Goal: Task Accomplishment & Management: Manage account settings

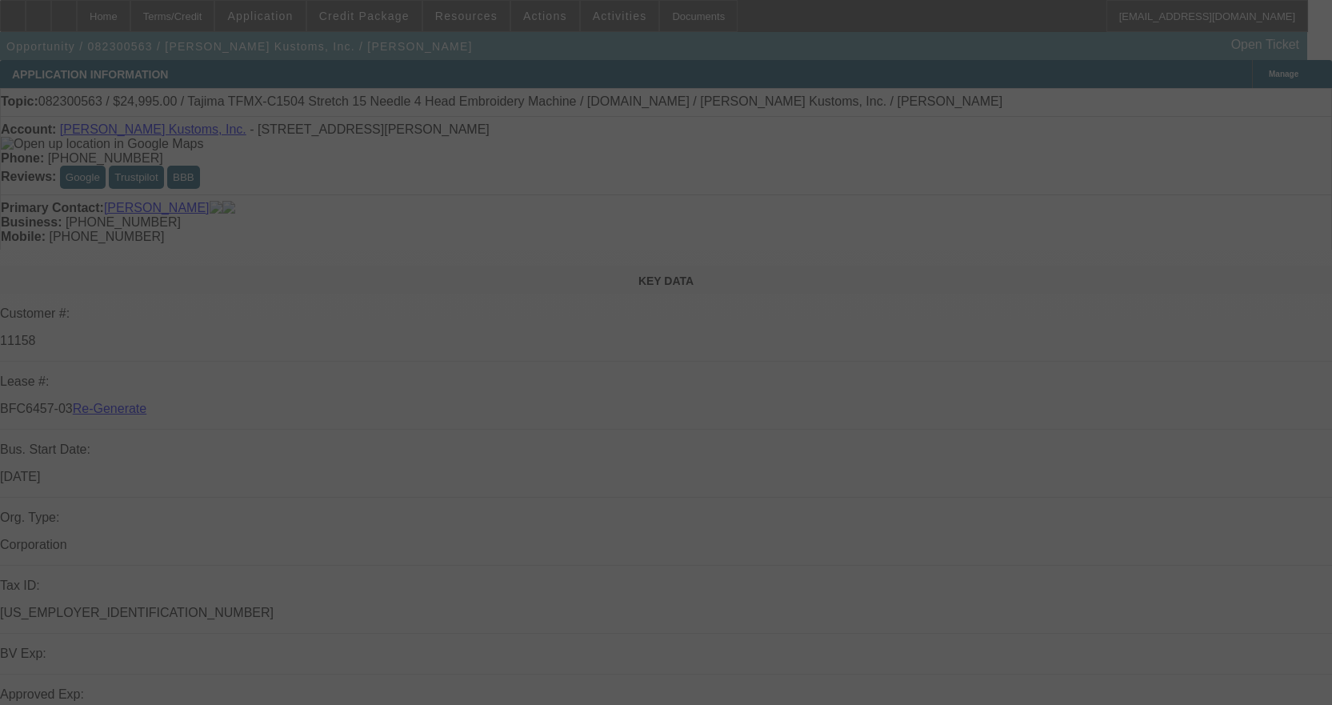
select select "4"
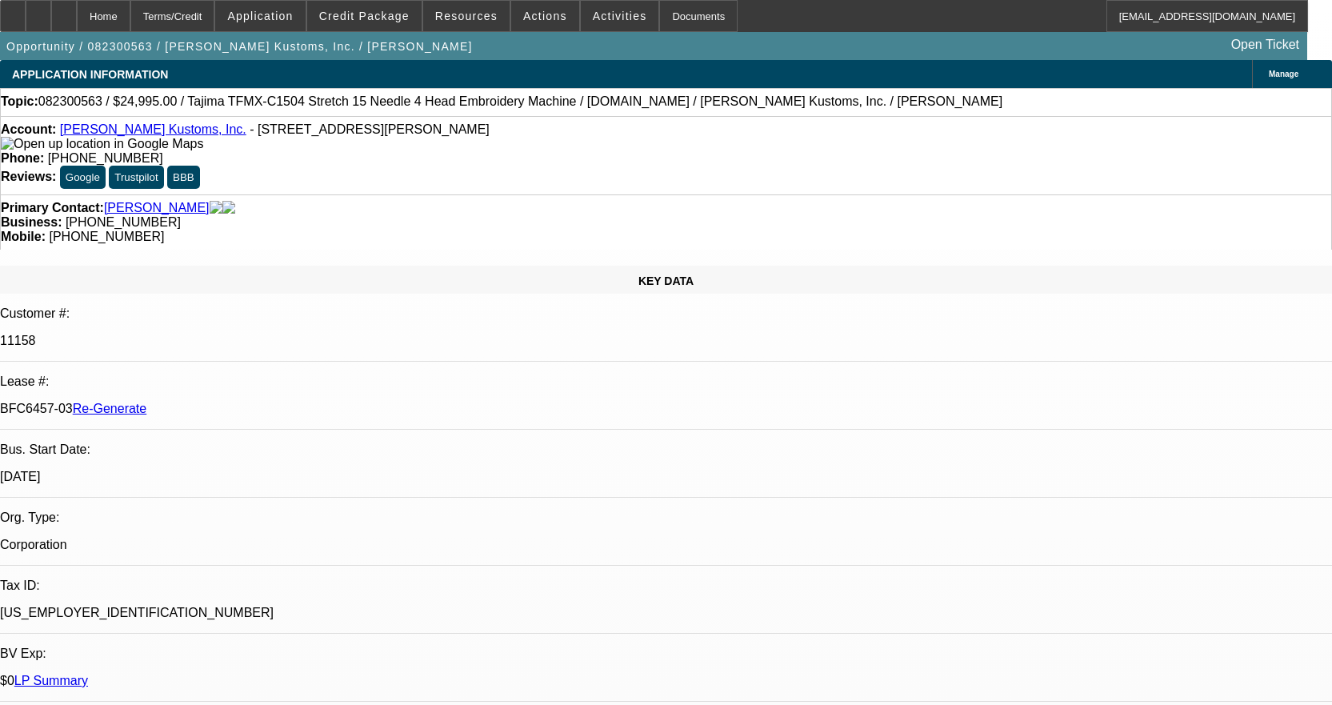
select select "0"
select select "2"
select select "0"
select select "2"
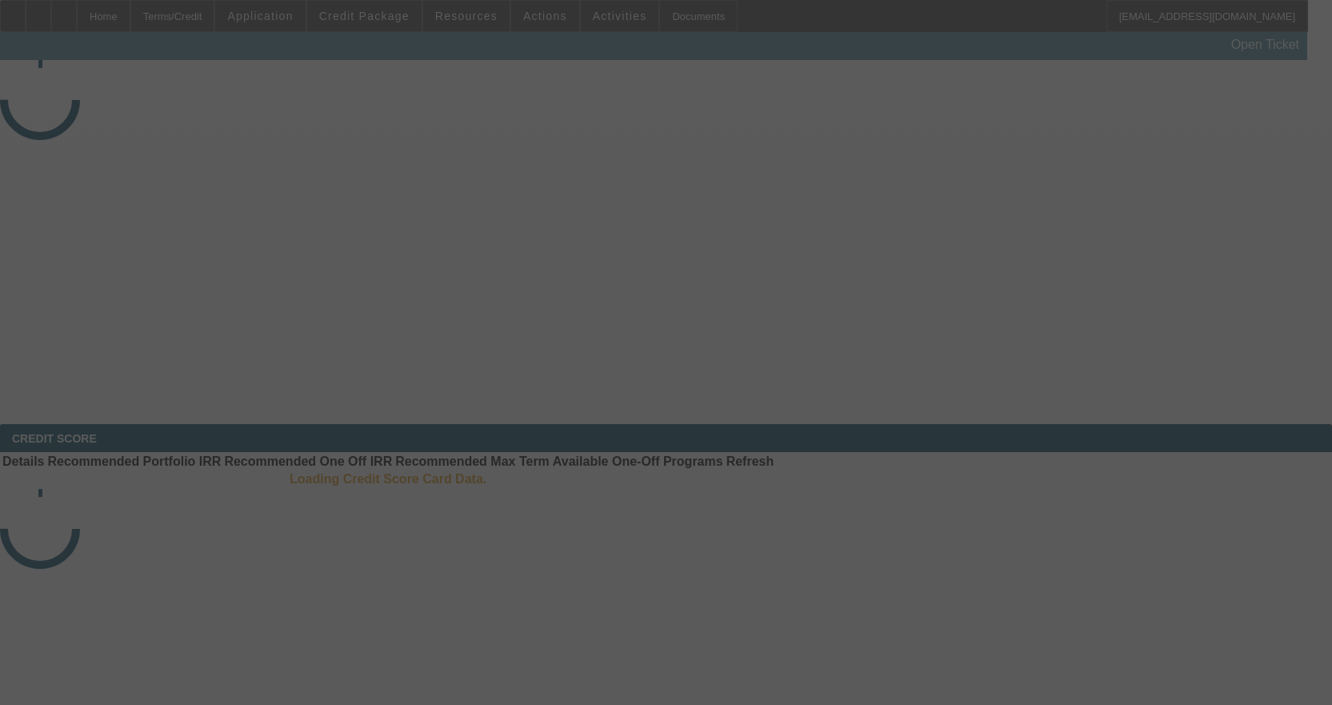
select select "3"
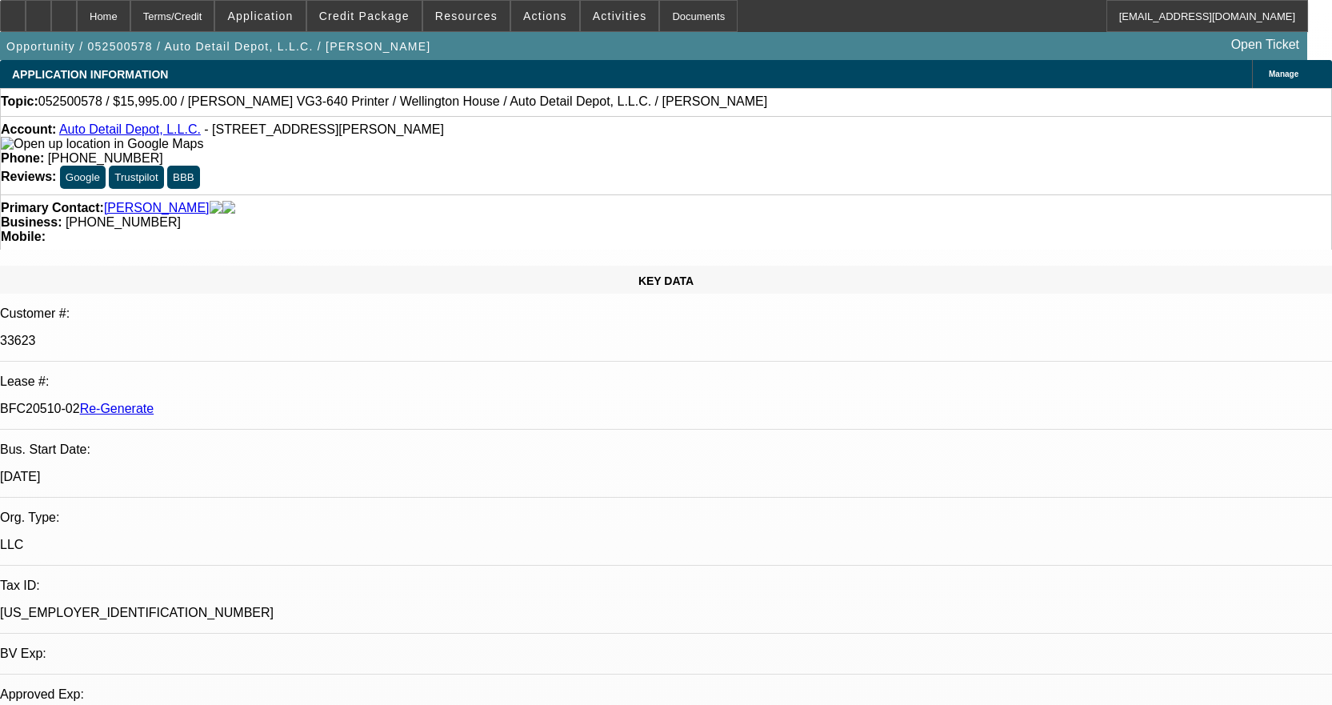
select select "0"
select select "0.1"
select select "1"
select select "4"
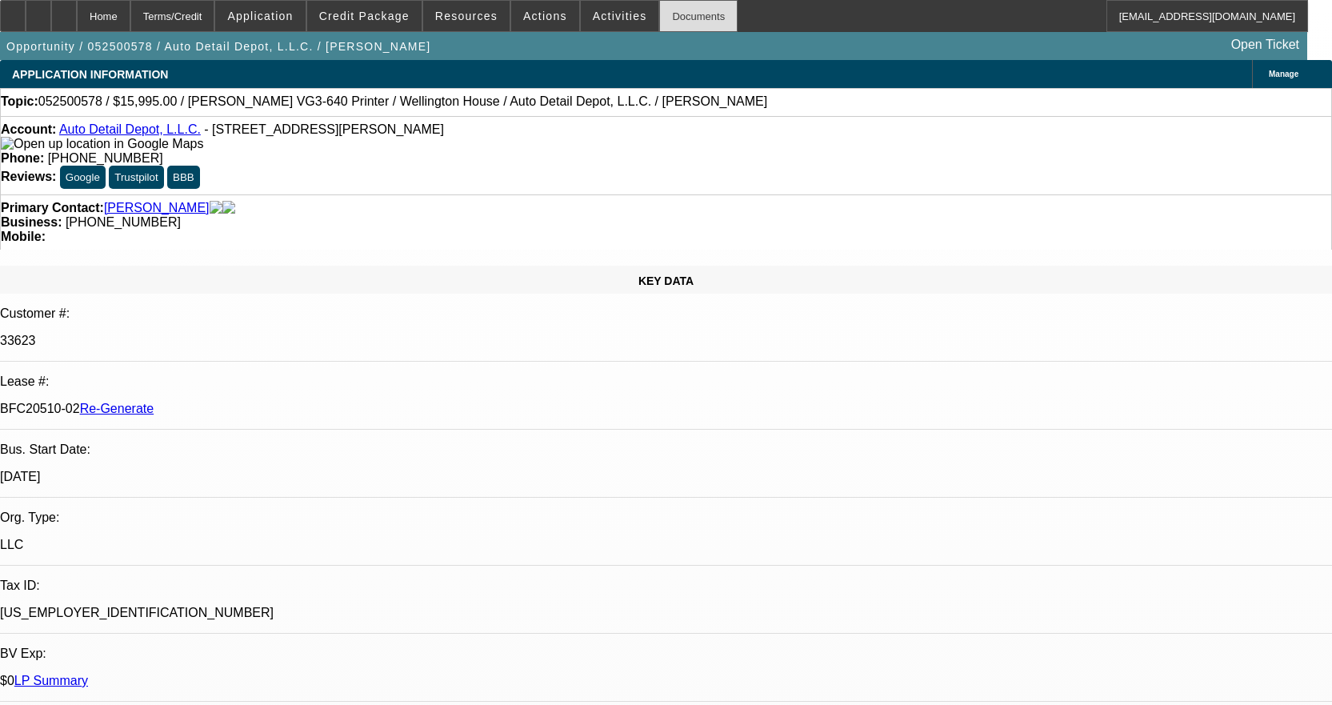
click at [659, 13] on div "Documents" at bounding box center [698, 16] width 78 height 32
click at [669, 17] on div "Documents" at bounding box center [698, 16] width 78 height 32
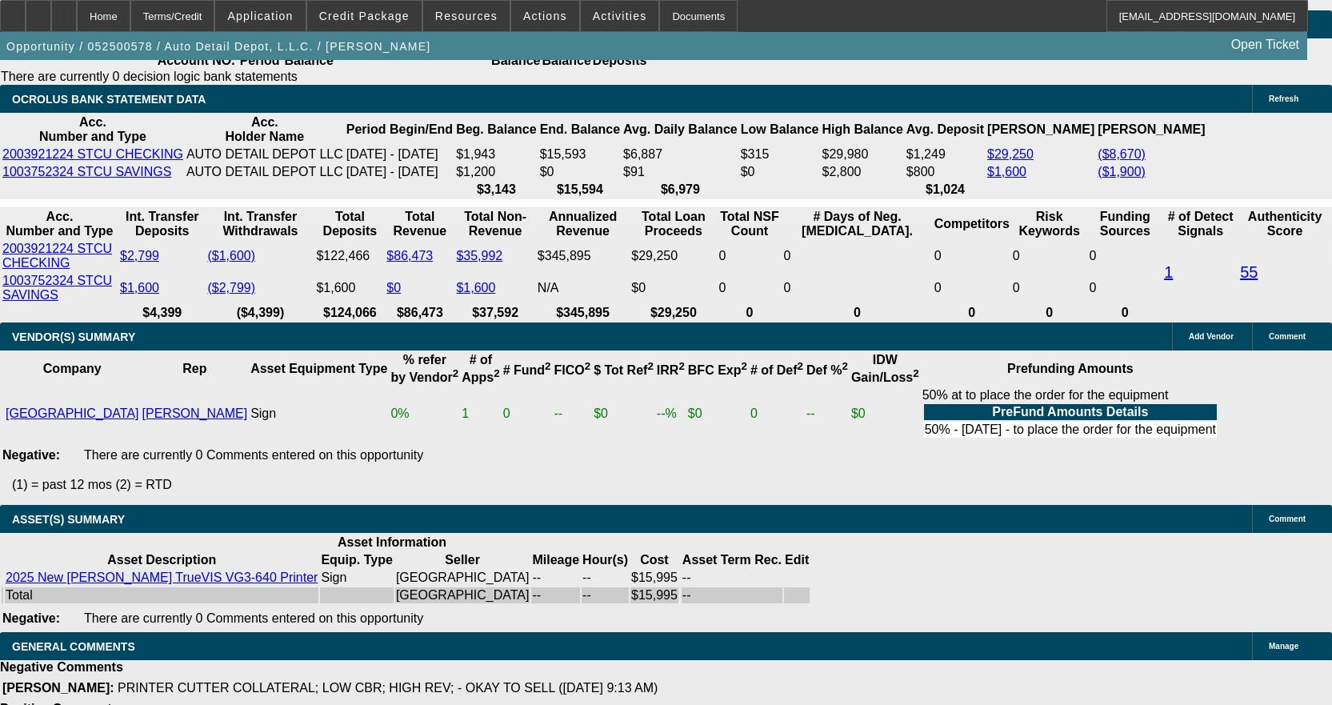
scroll to position [3279, 0]
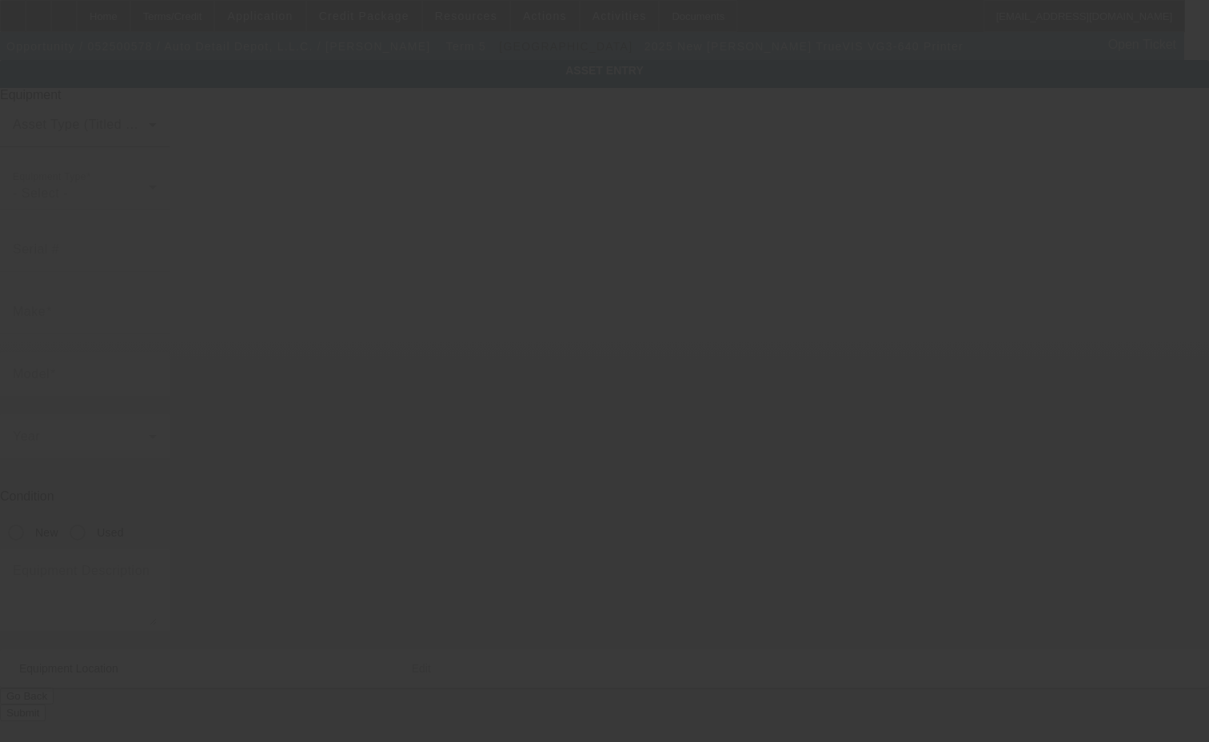
type input "[PERSON_NAME]"
type input "TrueVIS VG3-640 Printer"
radio input "true"
type textarea "includes all accessories, attachments and options"
type input "1620 W Lewis St Ste F"
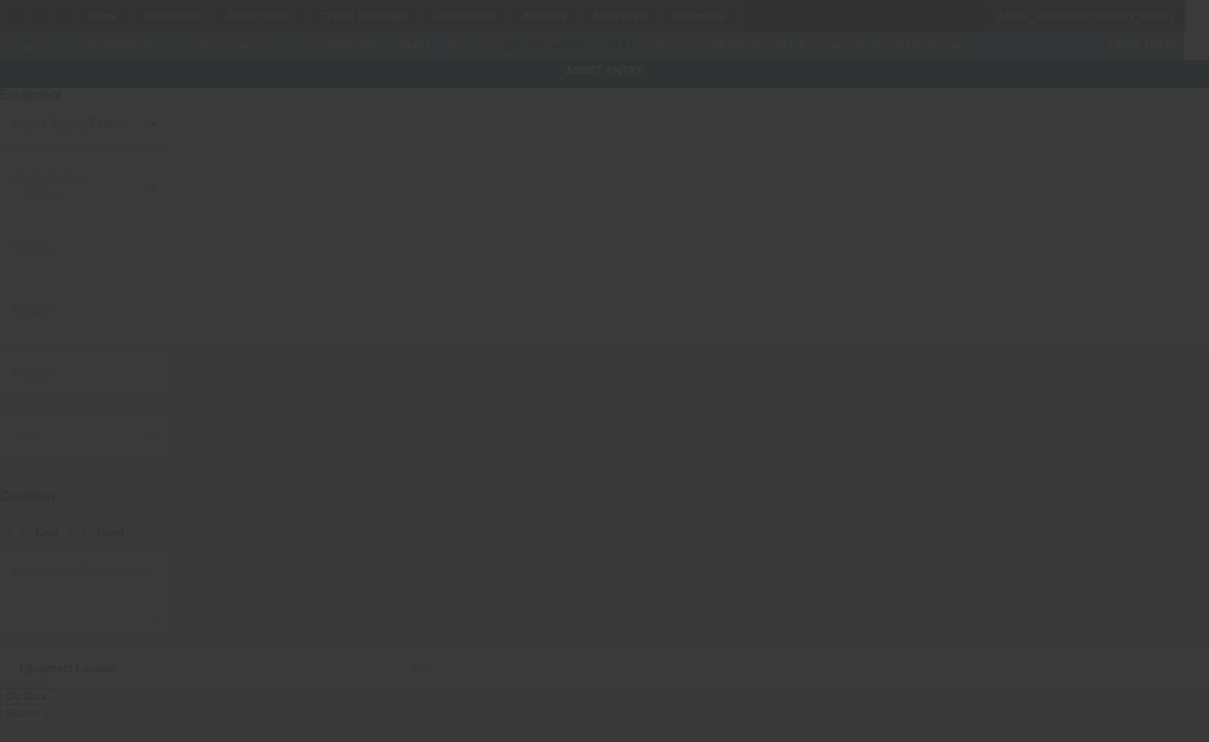
type input "Pasco"
type input "99301"
type input "Franklin"
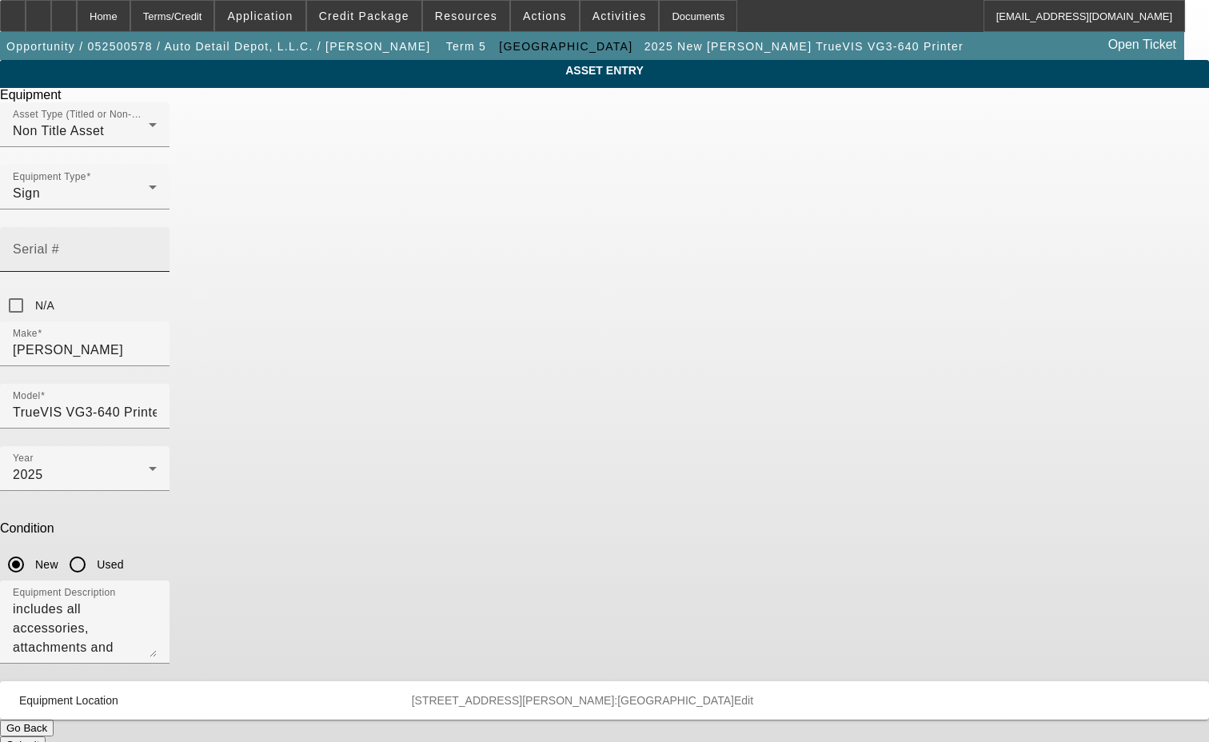
click at [59, 242] on mat-label "Serial #" at bounding box center [36, 249] width 46 height 14
click at [157, 246] on input "Serial #" at bounding box center [85, 255] width 144 height 19
paste input "KGS4771"
type input "KGS4771"
click at [46, 737] on button "Submit" at bounding box center [23, 745] width 46 height 17
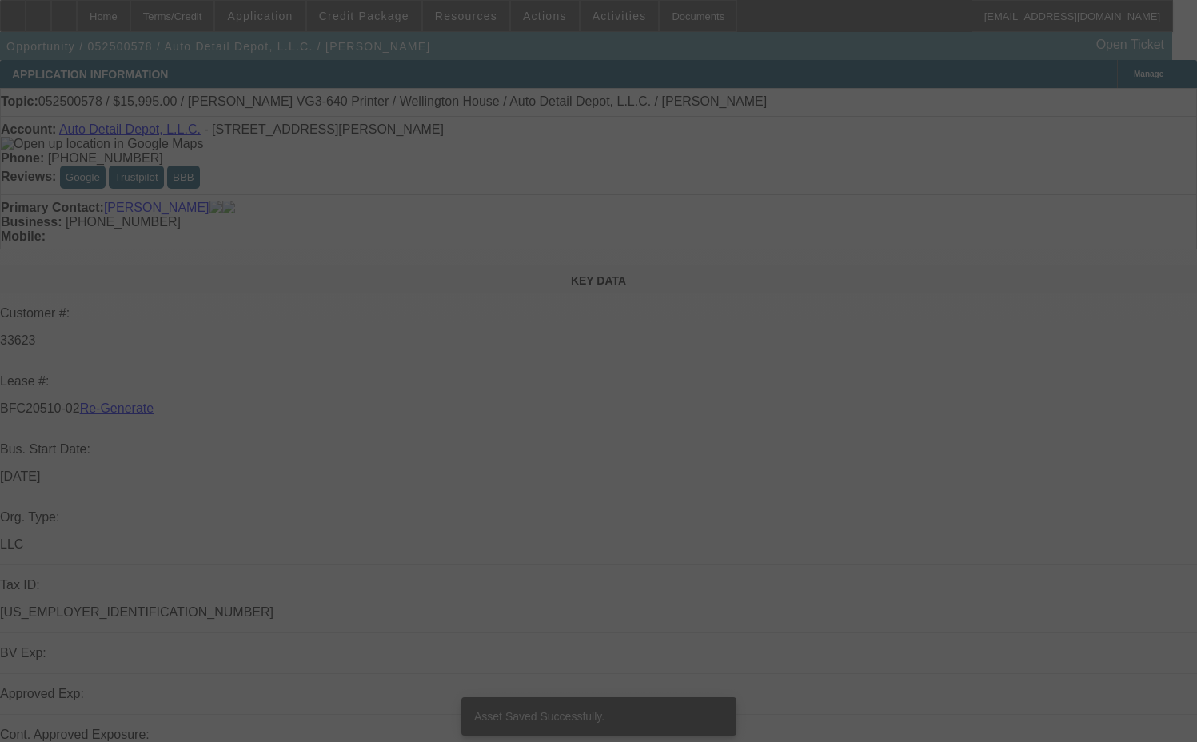
select select "3"
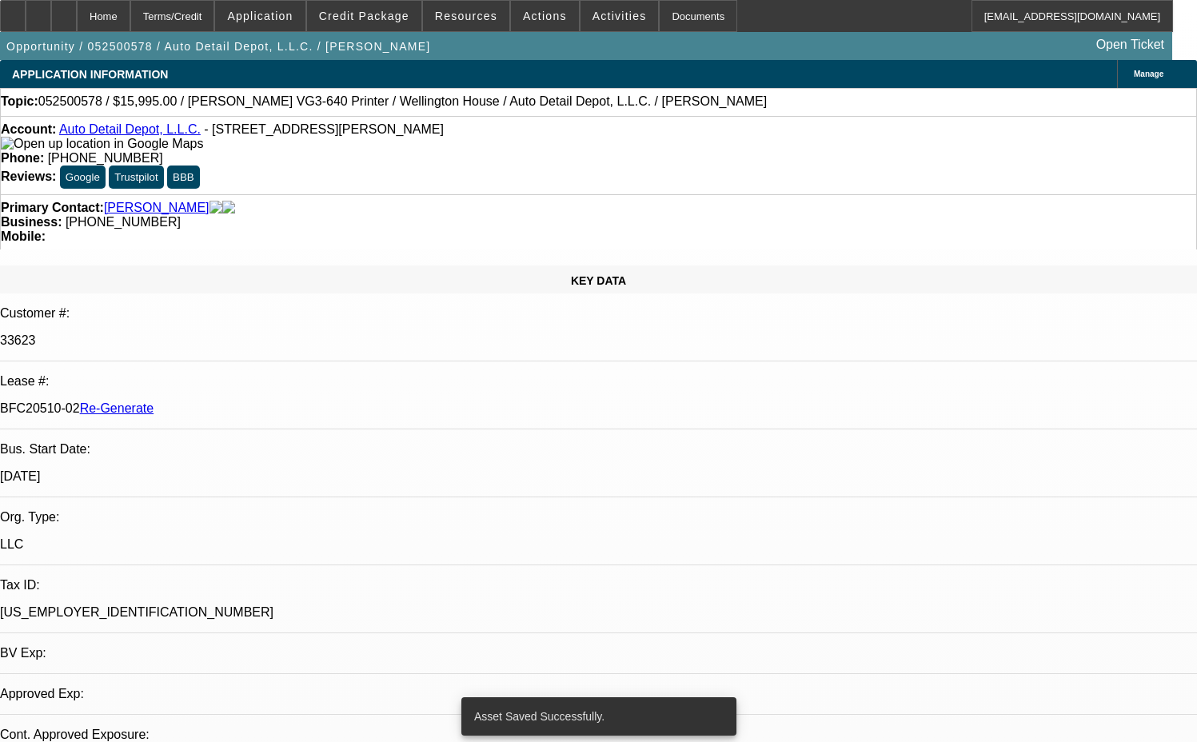
select select "0"
select select "0.1"
select select "4"
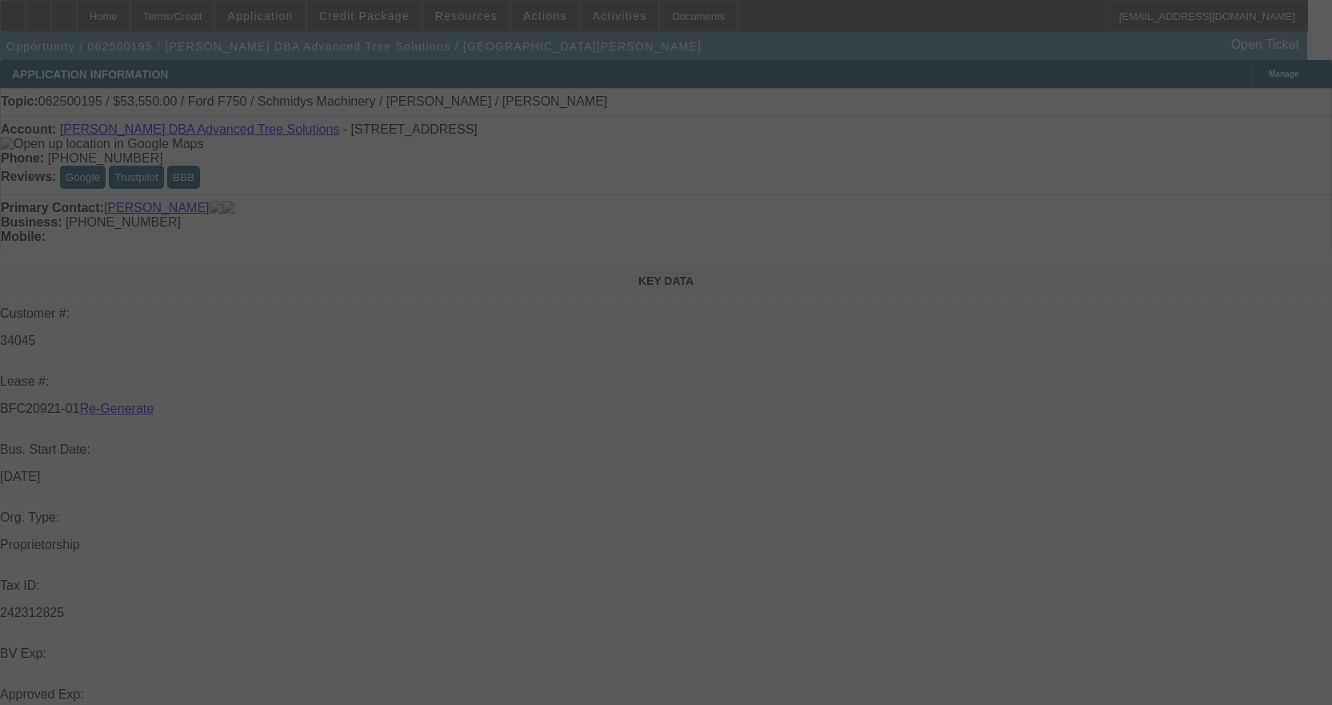
select select "3"
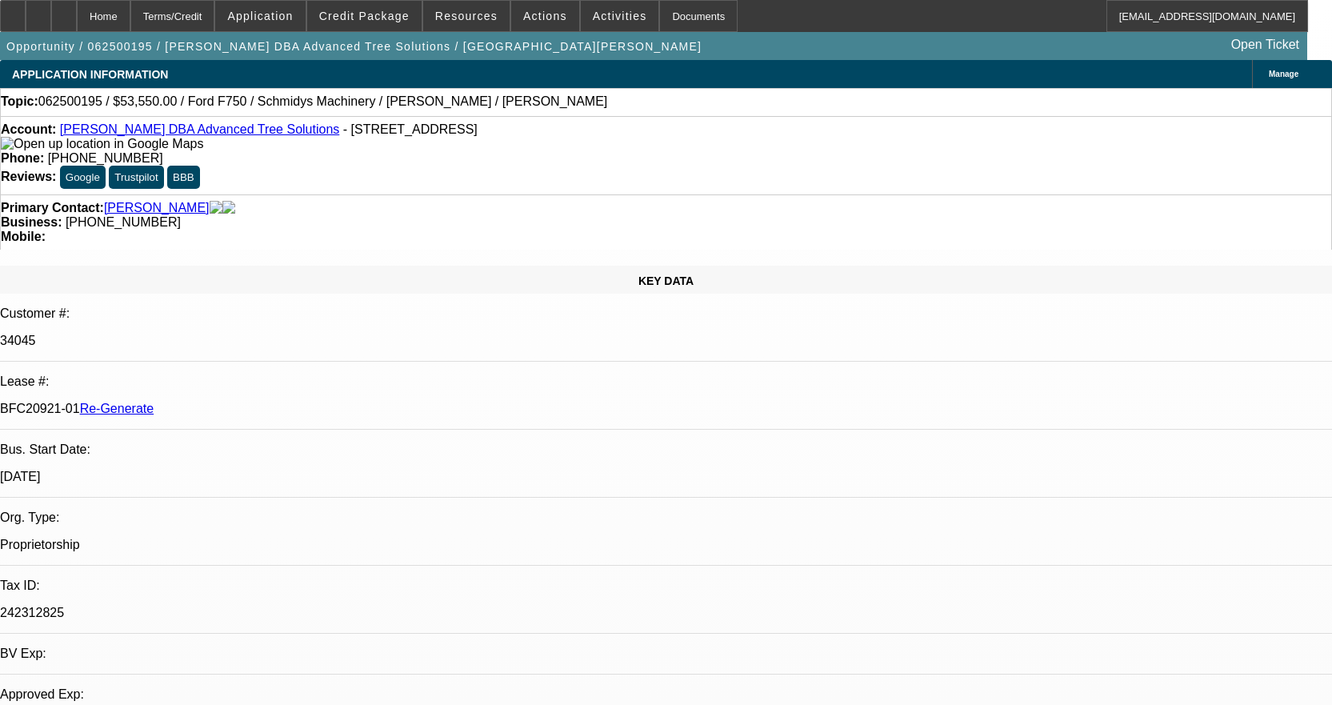
select select "0.1"
select select "0"
select select "3"
select select "0"
select select "6"
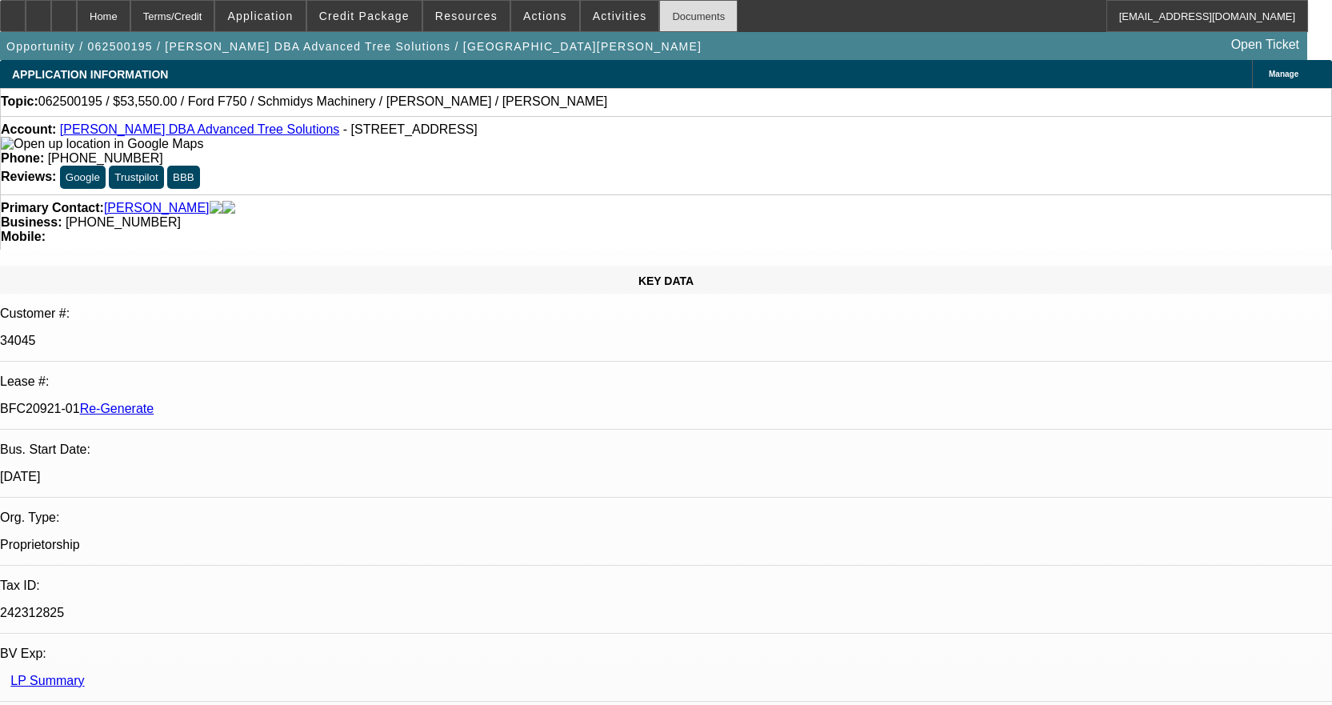
click at [672, 22] on div "Documents" at bounding box center [698, 16] width 78 height 32
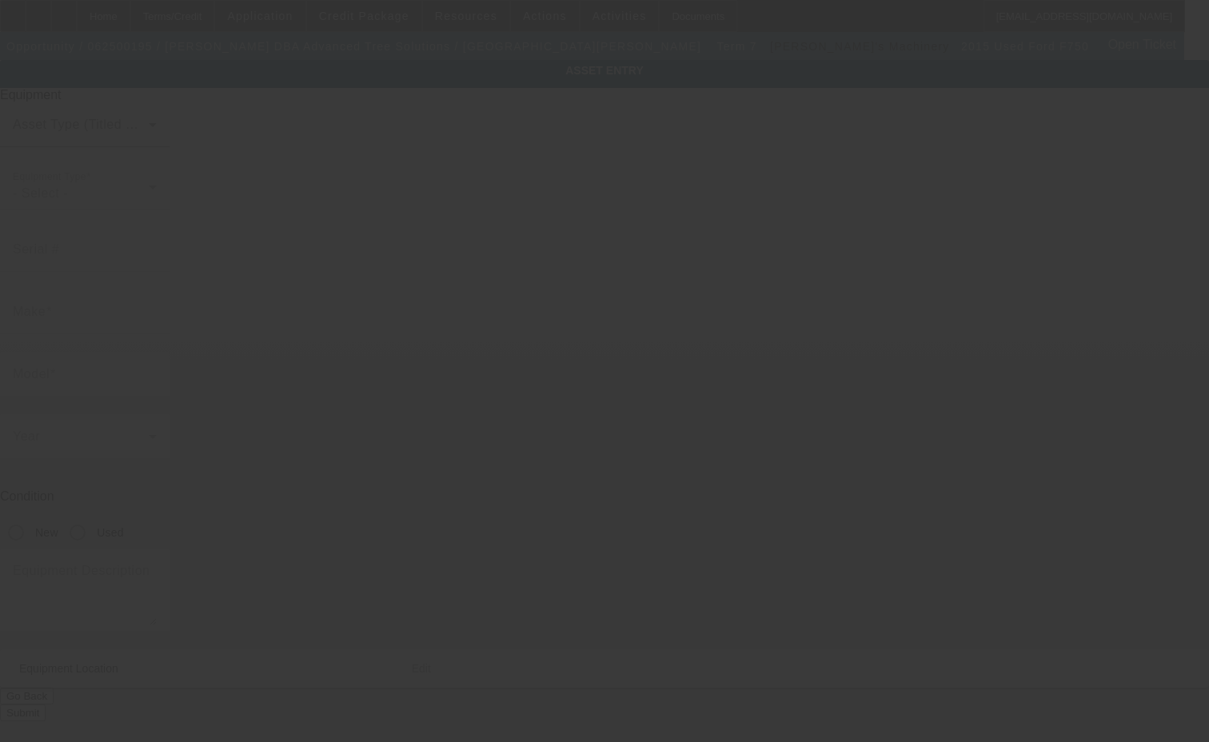
type input "[US_VEHICLE_IDENTIFICATION_NUMBER]"
type input "Ford"
type input "F750"
radio input "true"
type textarea "with"
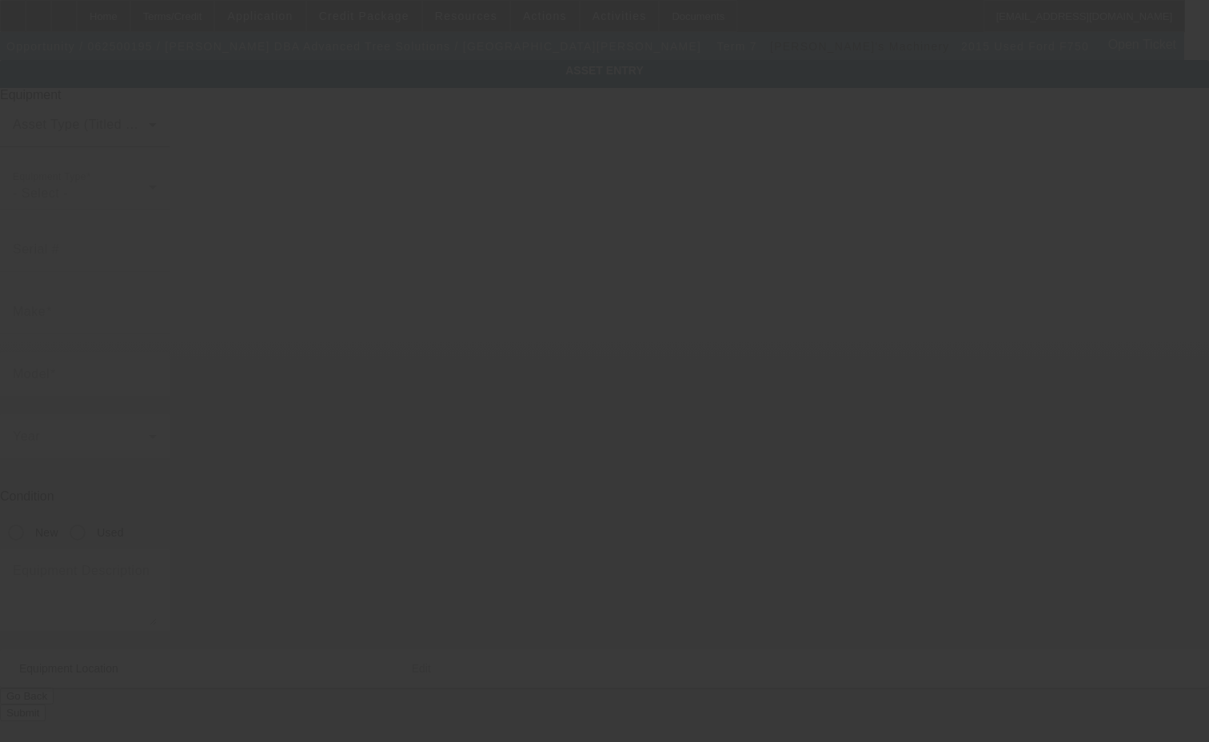
type input "[STREET_ADDRESS]"
type input "Rockville"
type input "47872"
type input "Parke"
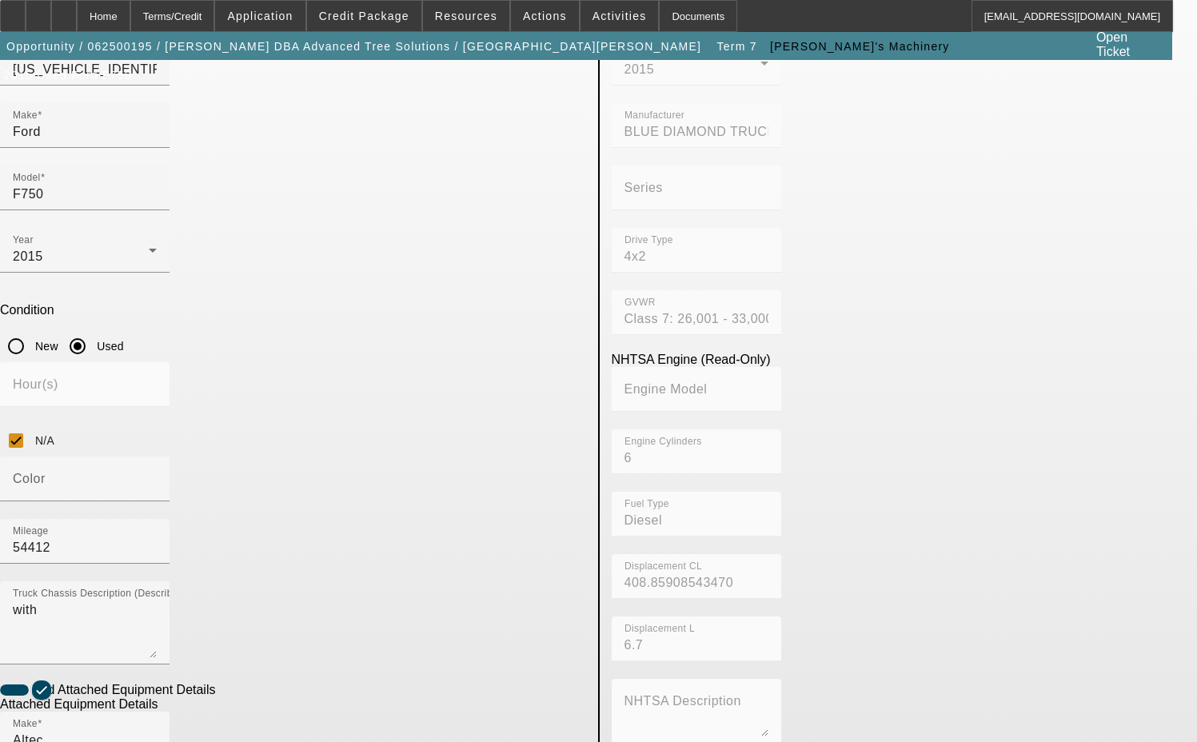
scroll to position [320, 0]
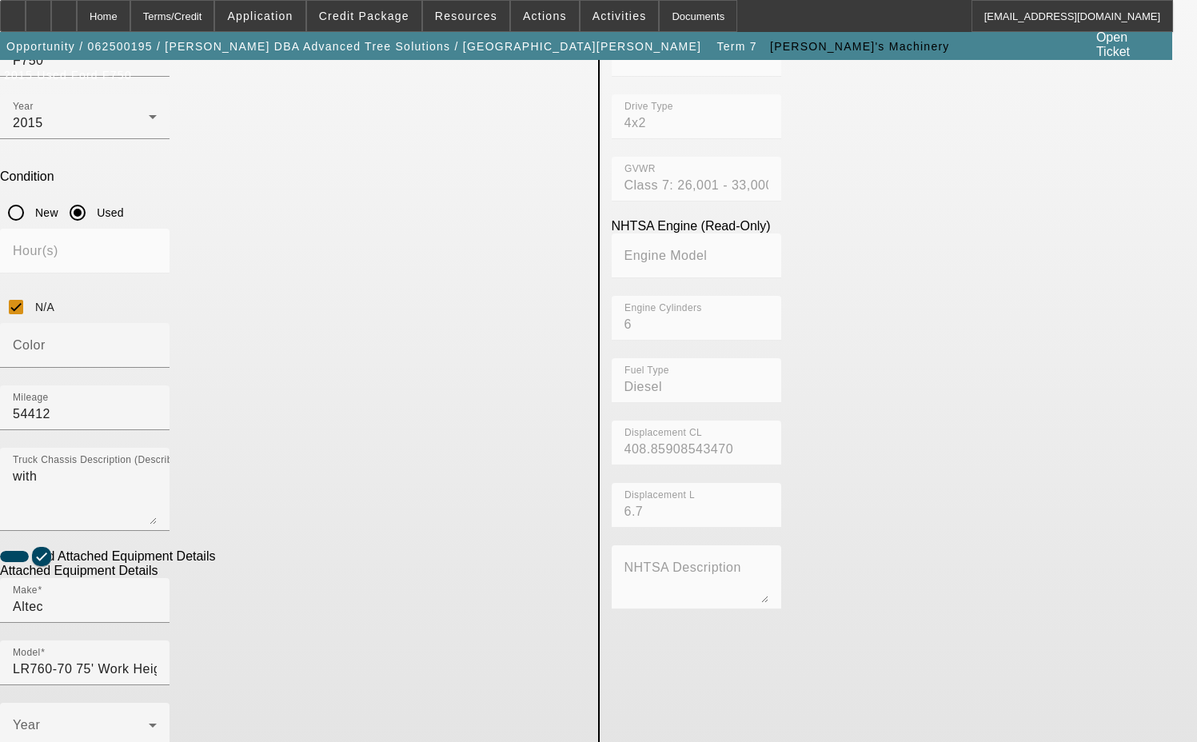
type input "1114FF3303"
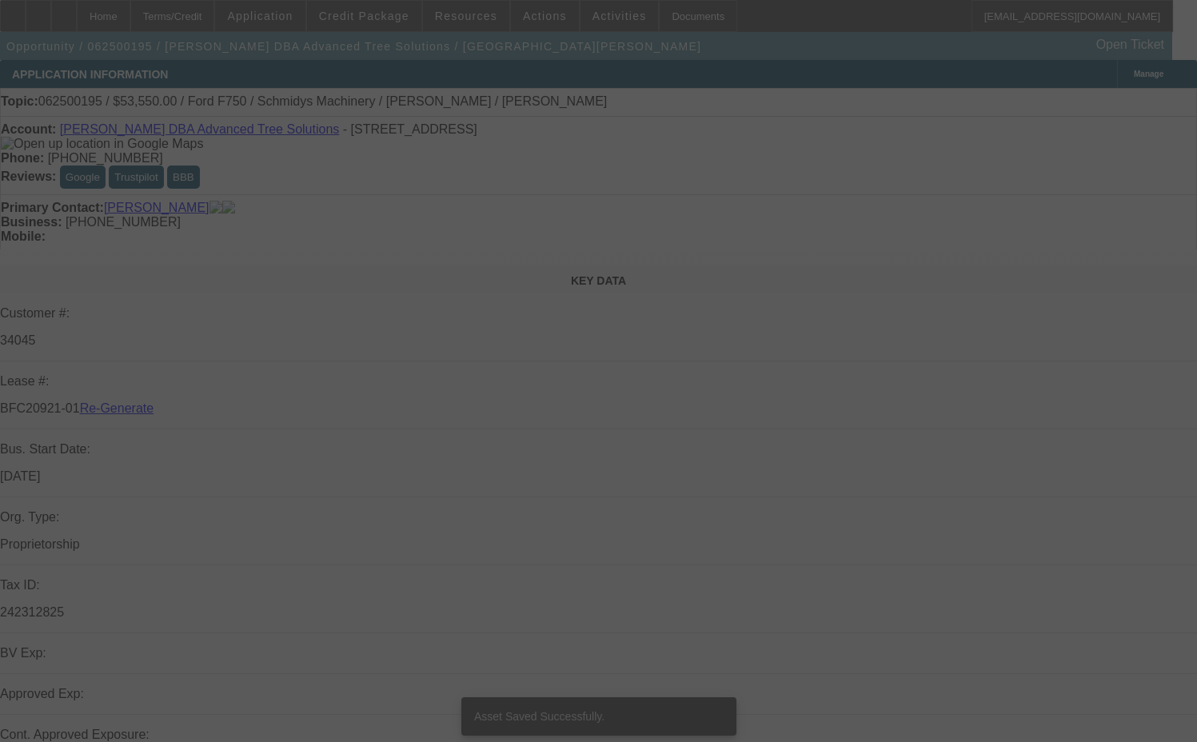
select select "3"
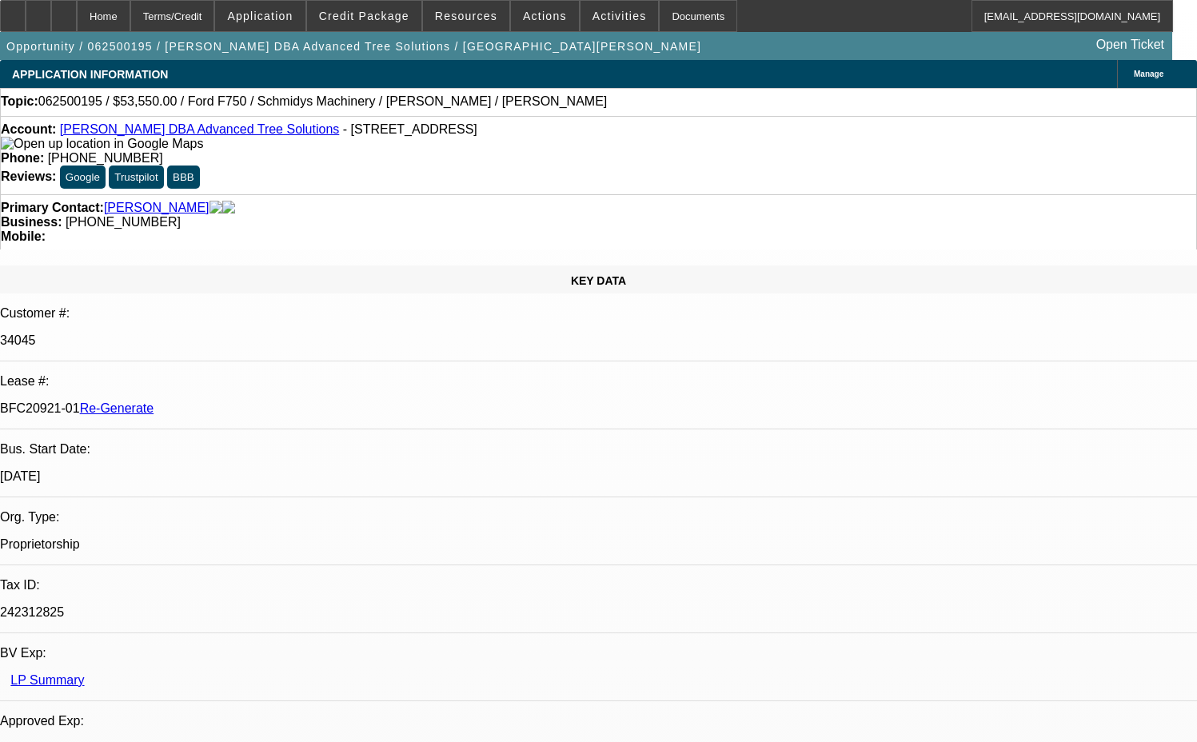
select select "0.1"
select select "0"
select select "3"
select select "0"
select select "6"
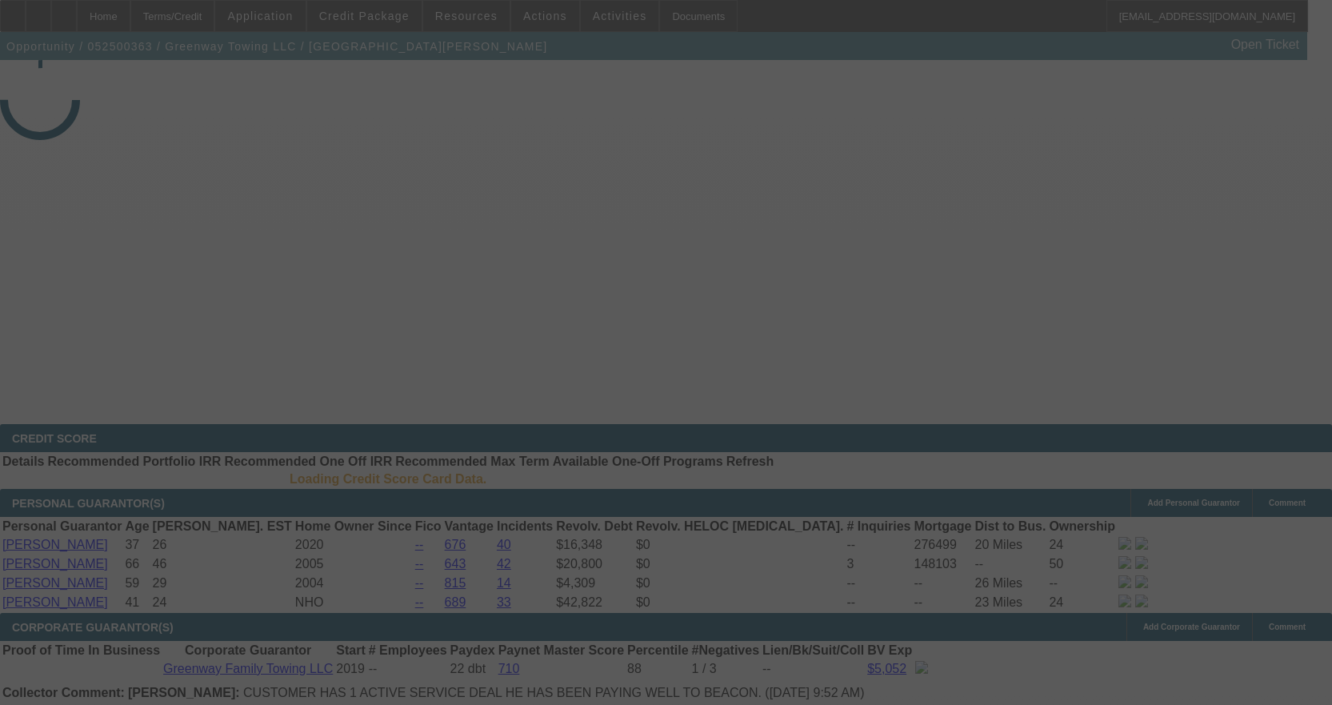
select select "4"
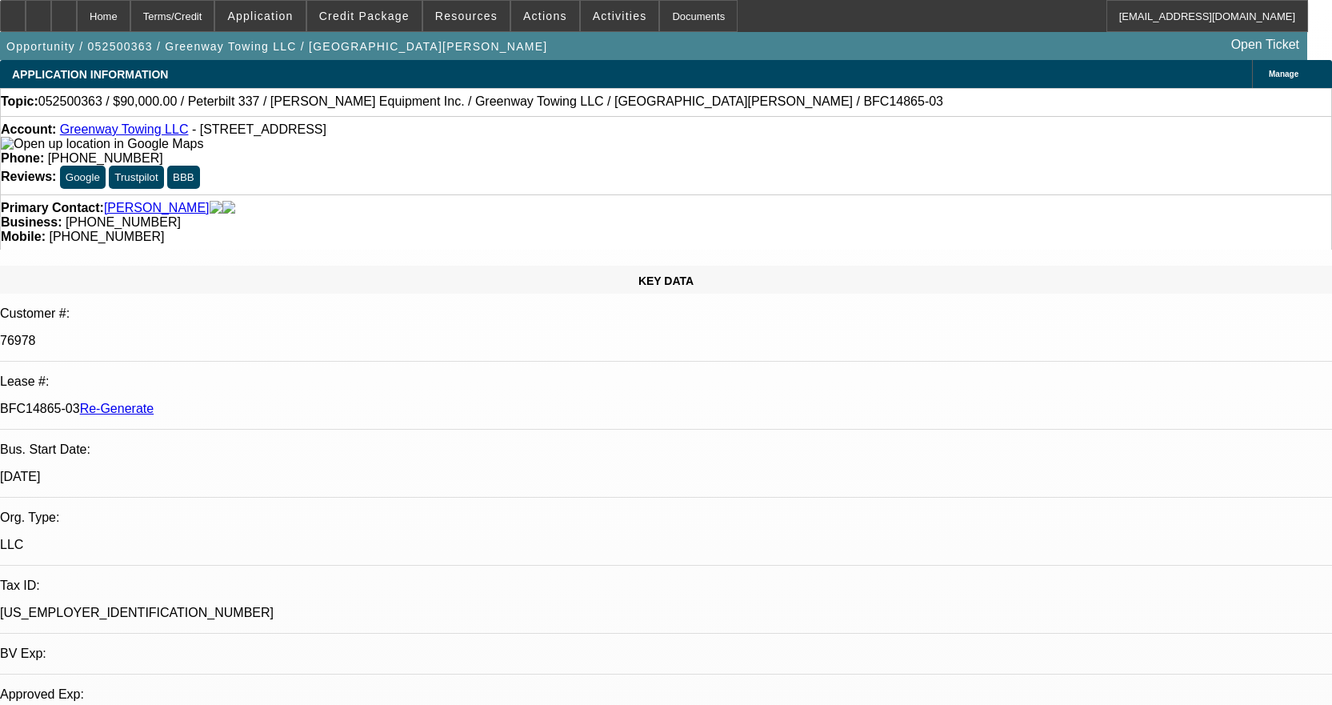
select select "0"
select select "0.1"
select select "4"
click at [478, 8] on span at bounding box center [466, 16] width 86 height 38
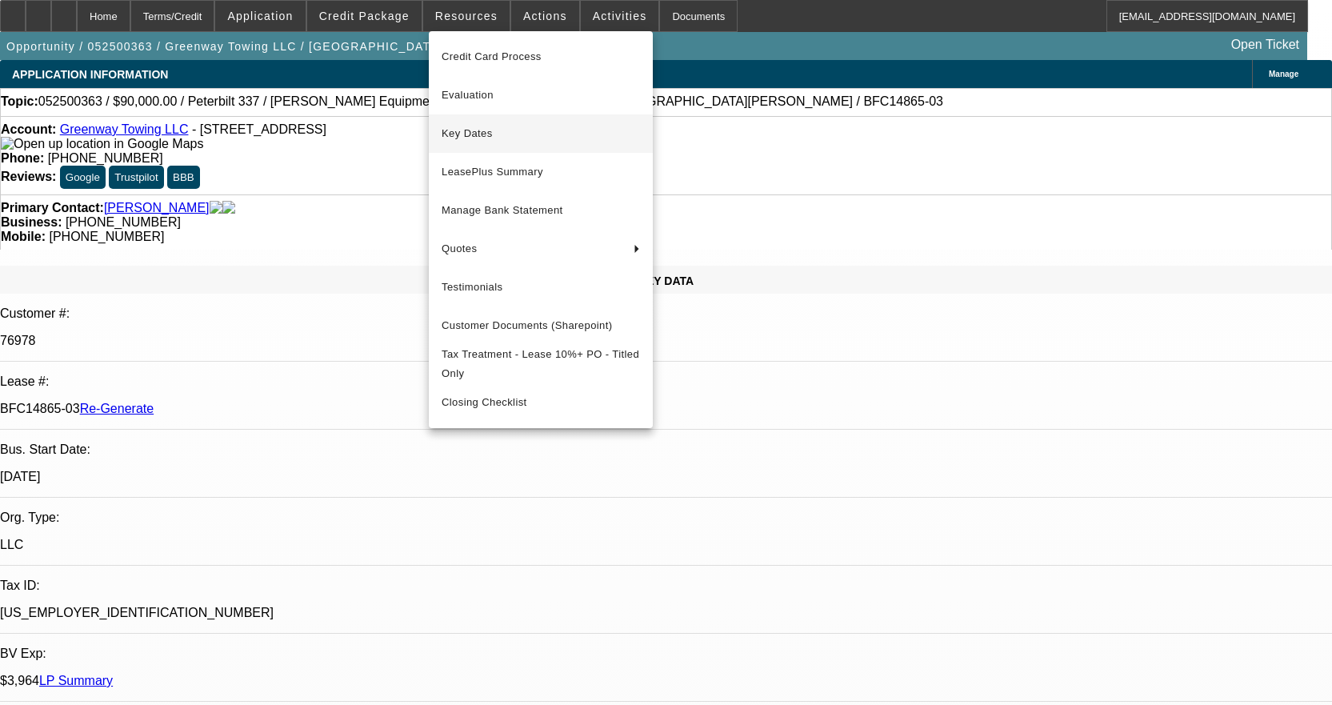
click at [494, 142] on span "Key Dates" at bounding box center [540, 133] width 198 height 19
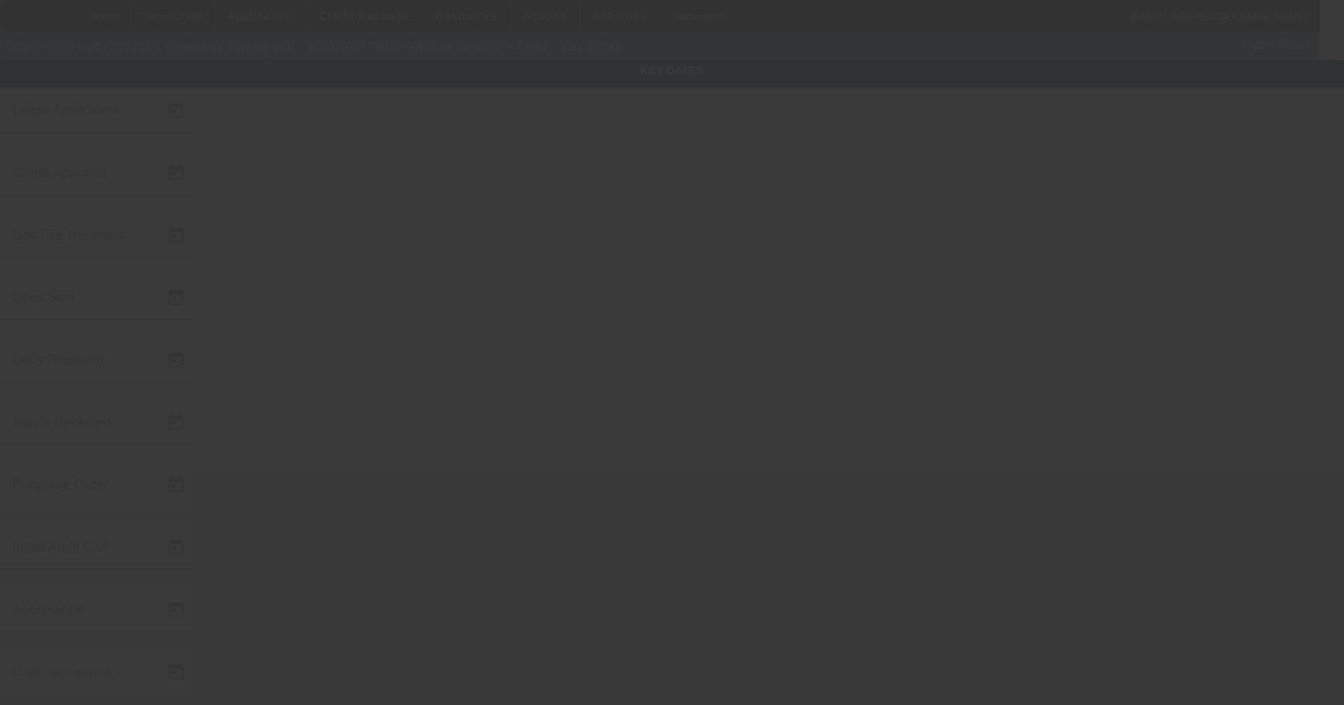
type input "5/15/2025"
type input "8/7/2025"
type input "8/11/2025"
type input "8/8/2025"
type input "8/11/2025"
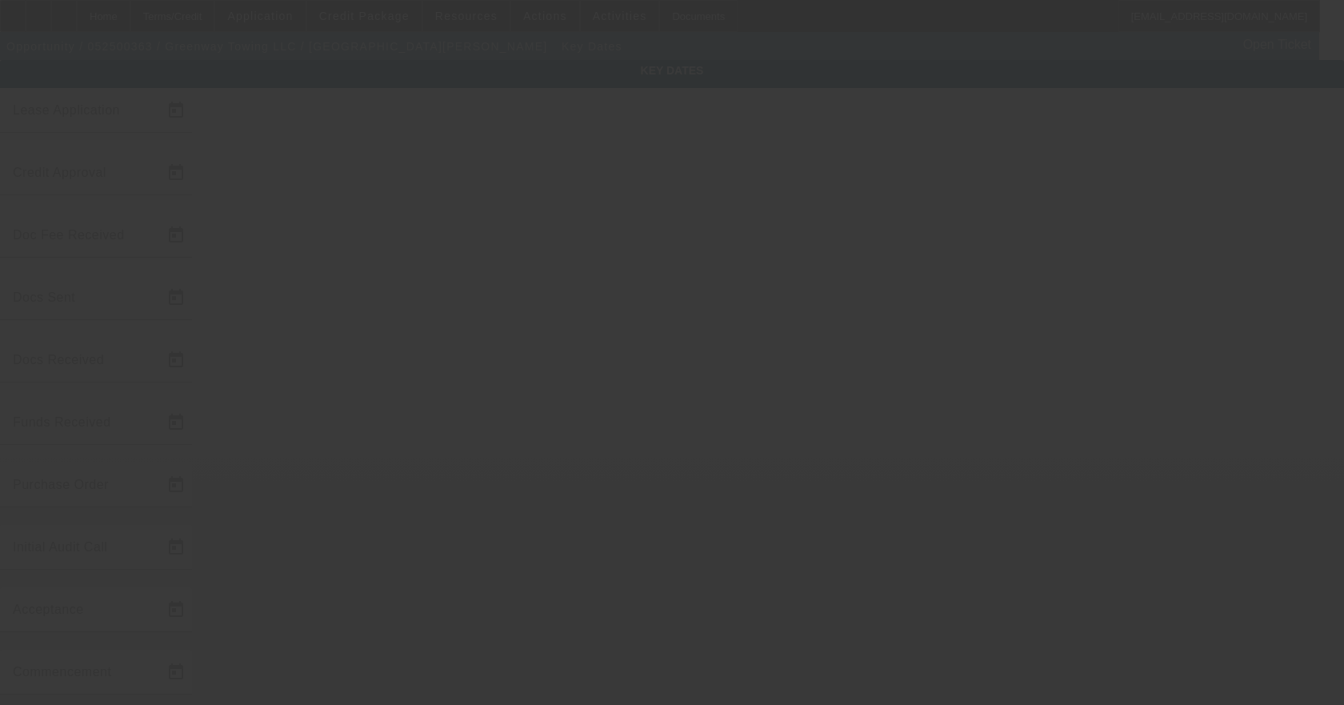
type input "8/11/2025"
type input "[DATE]"
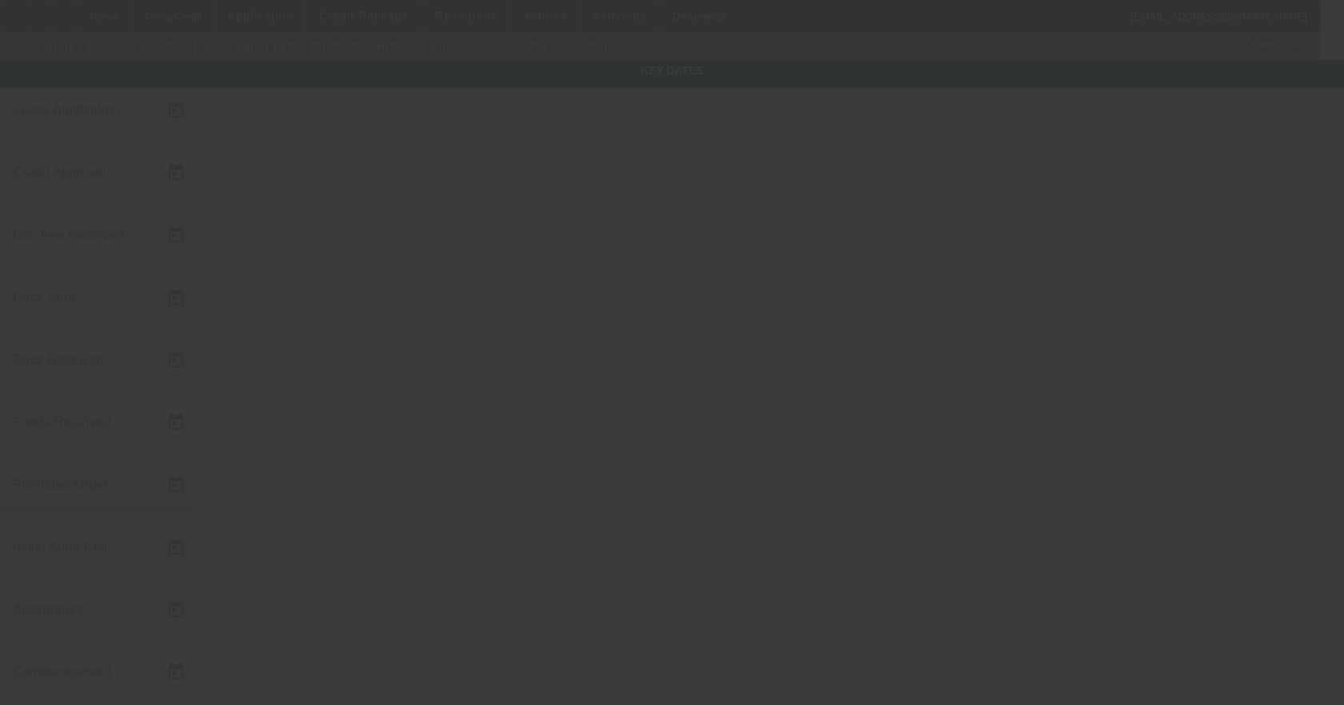
type input "[DATE]"
type input "8/12/2025"
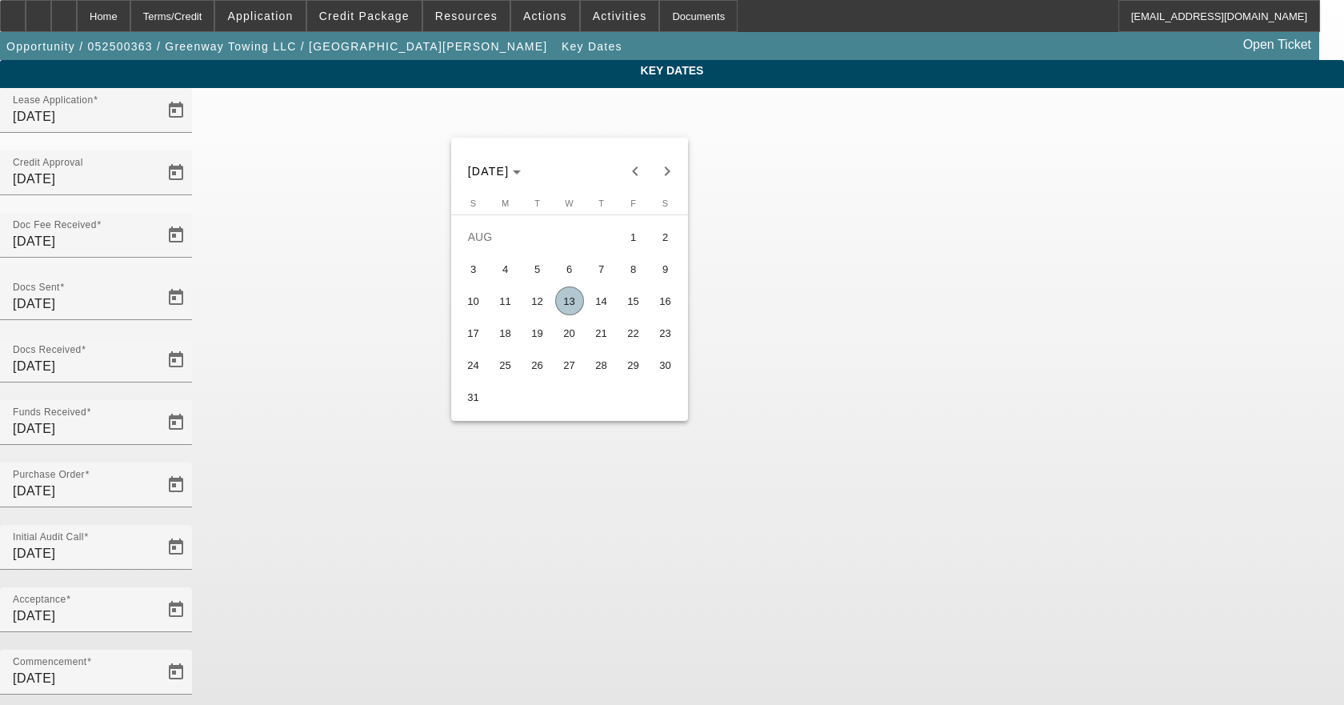
click at [574, 301] on span "13" at bounding box center [569, 300] width 29 height 29
type input "8/13/2025"
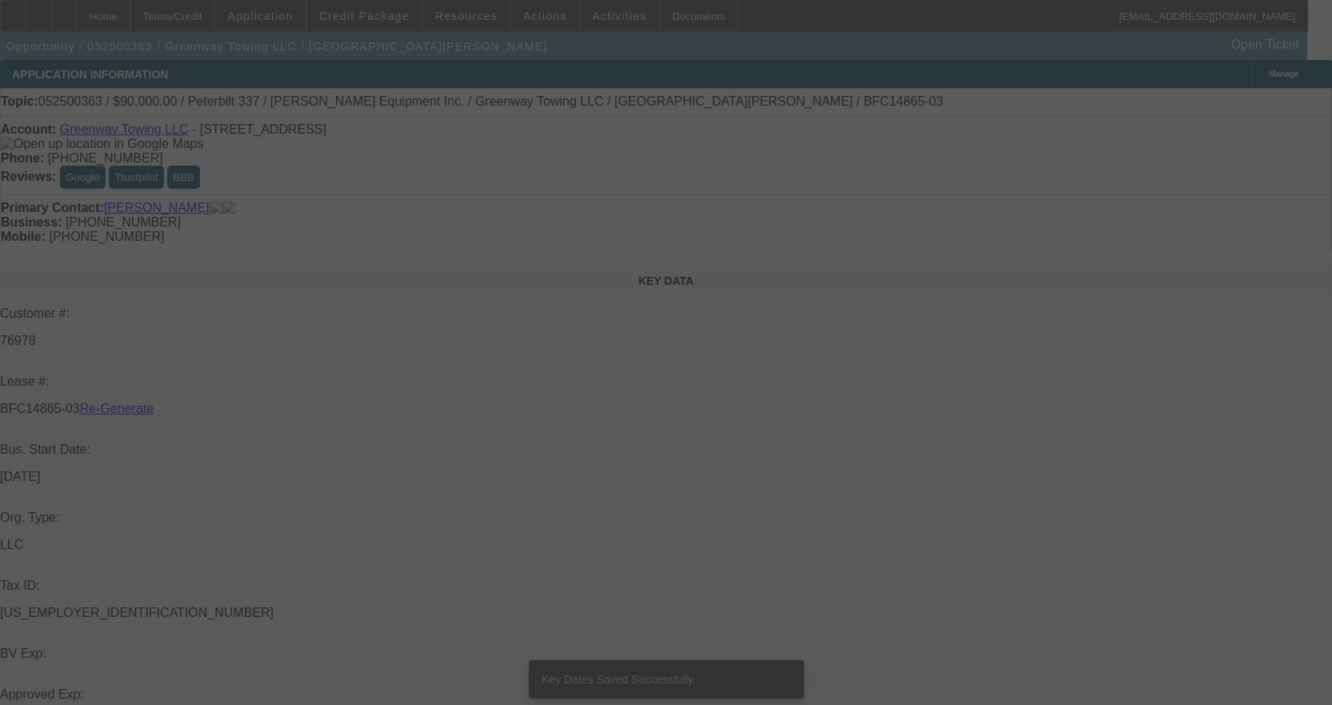
select select "4"
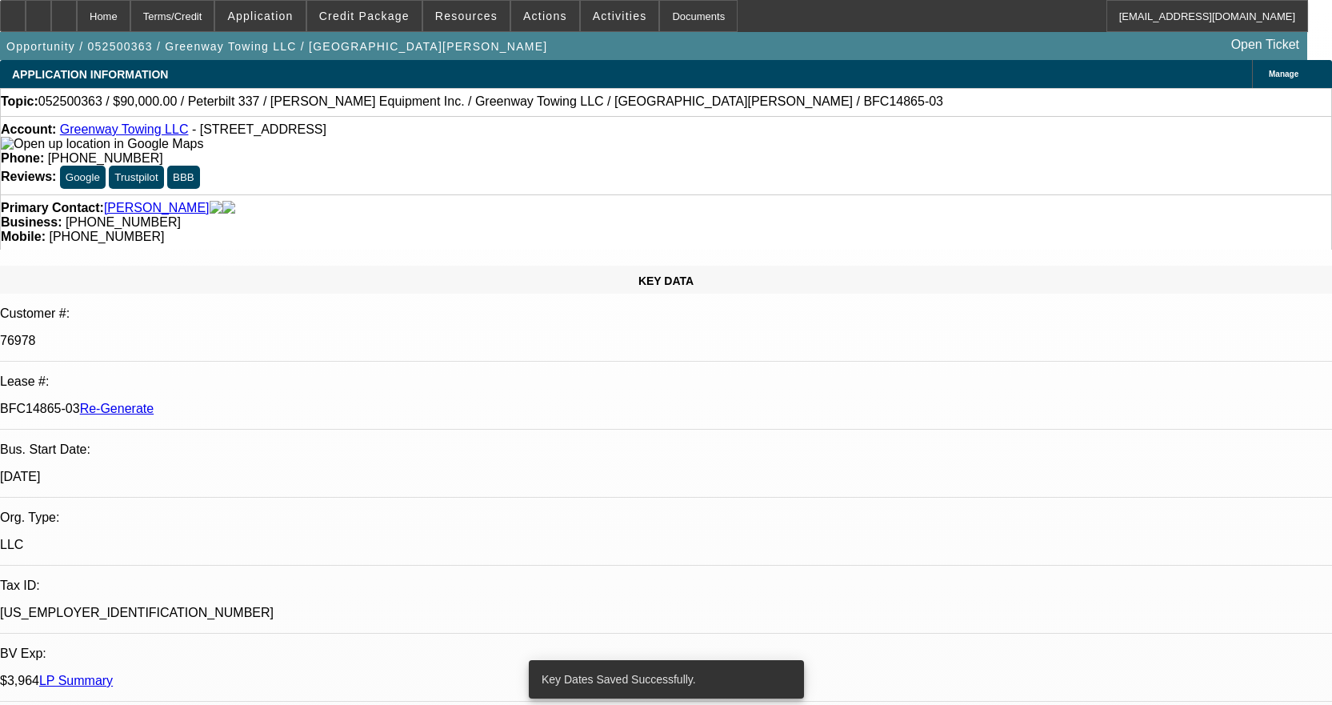
select select "0"
select select "0.1"
select select "4"
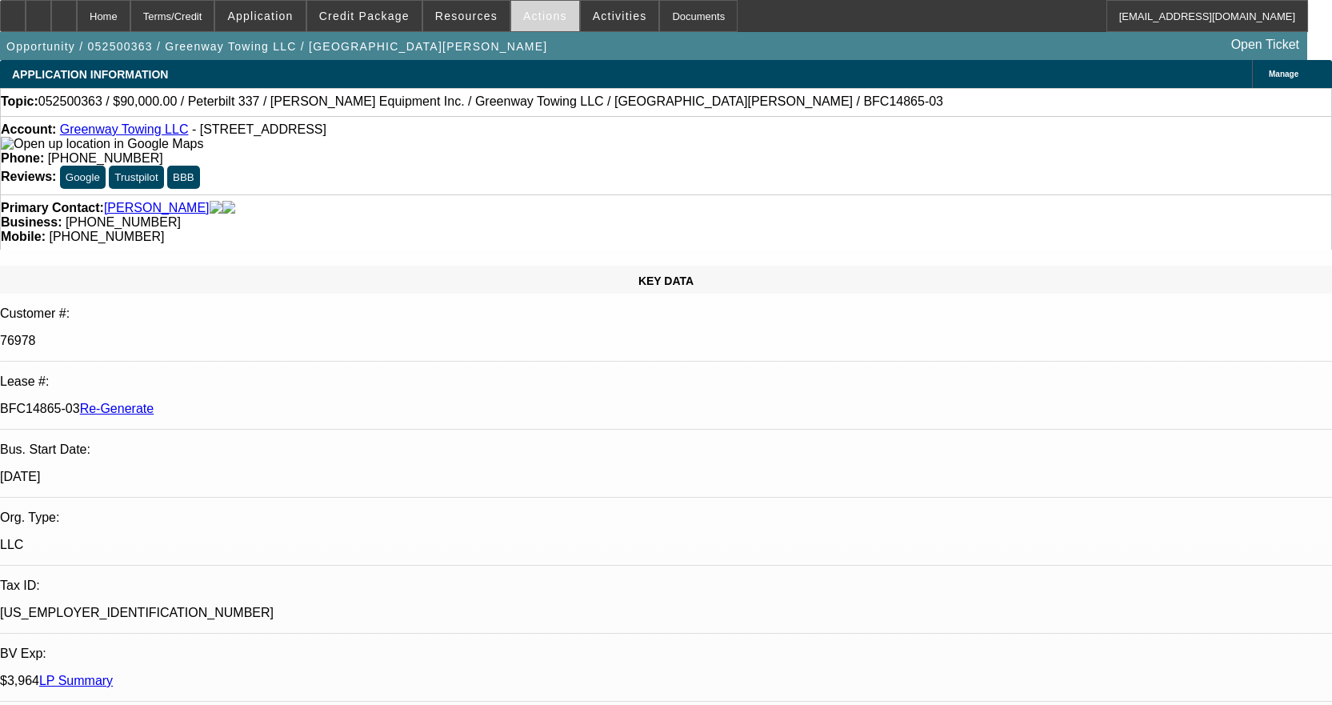
click at [536, 24] on span at bounding box center [545, 16] width 68 height 38
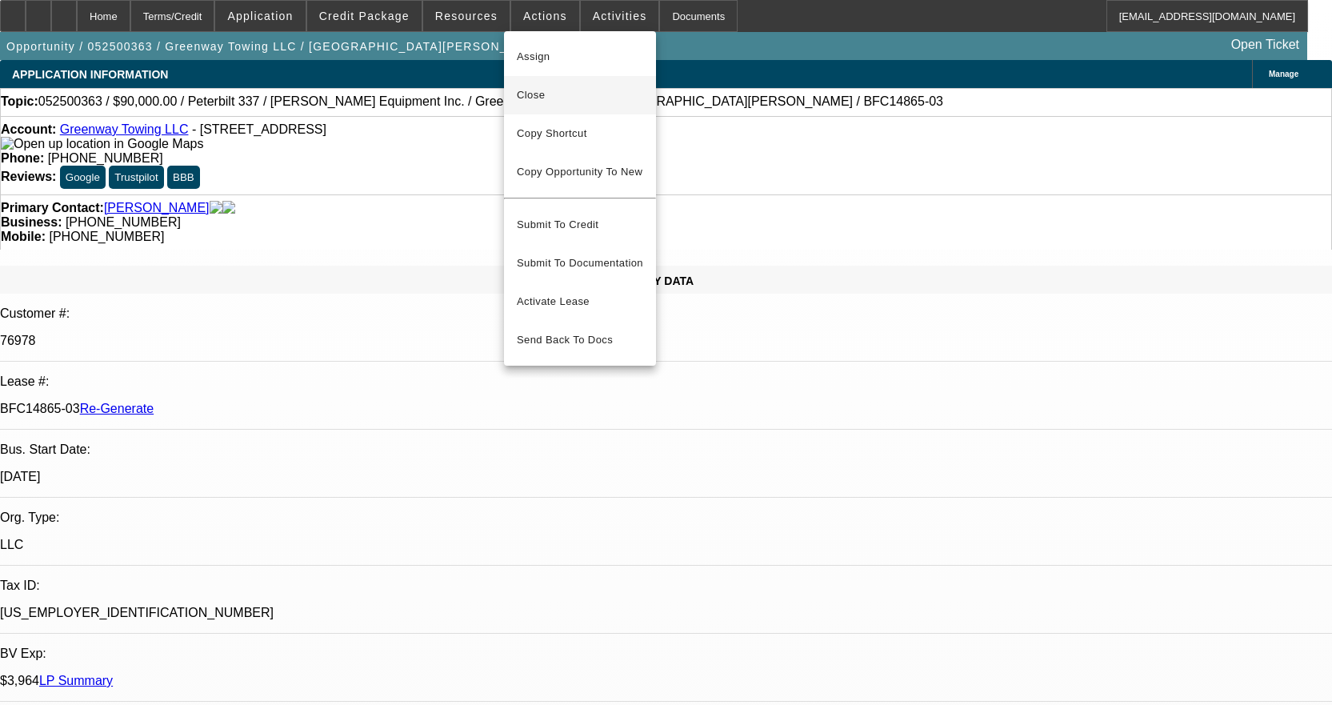
click at [549, 96] on span "Close" at bounding box center [580, 95] width 126 height 19
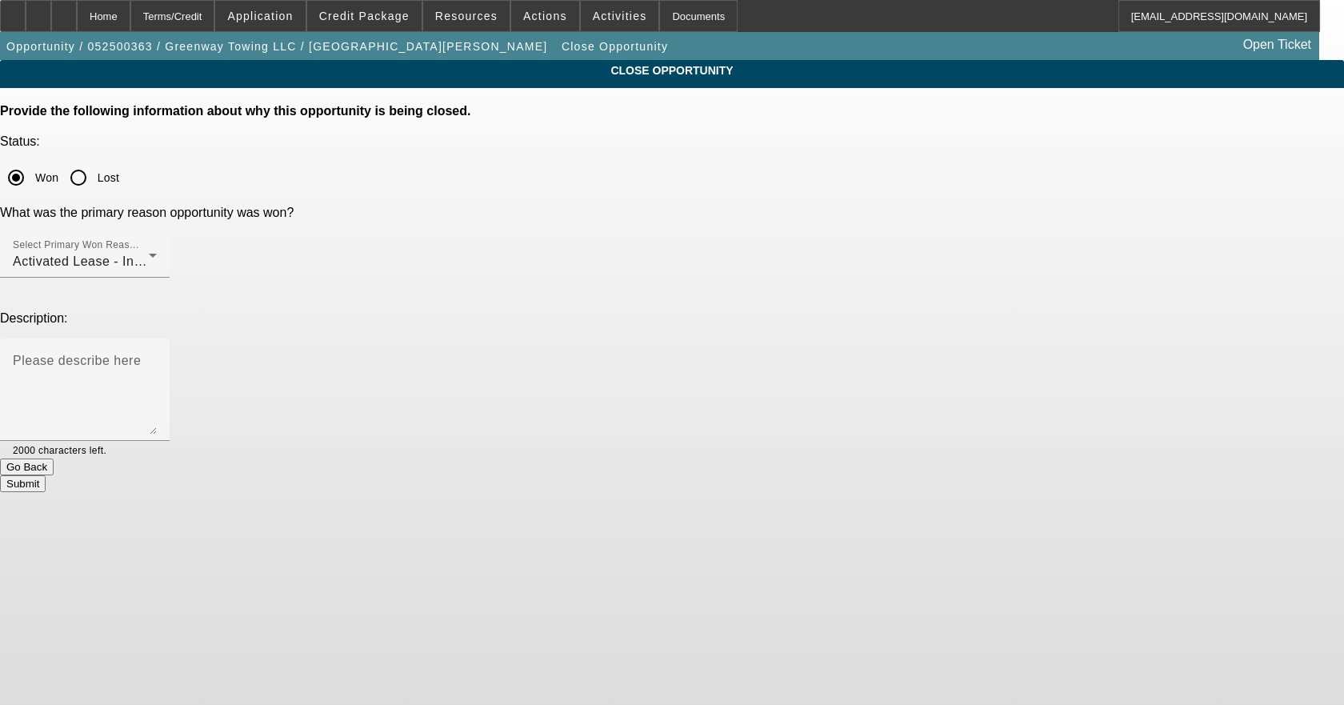
click at [46, 475] on button "Submit" at bounding box center [23, 483] width 46 height 17
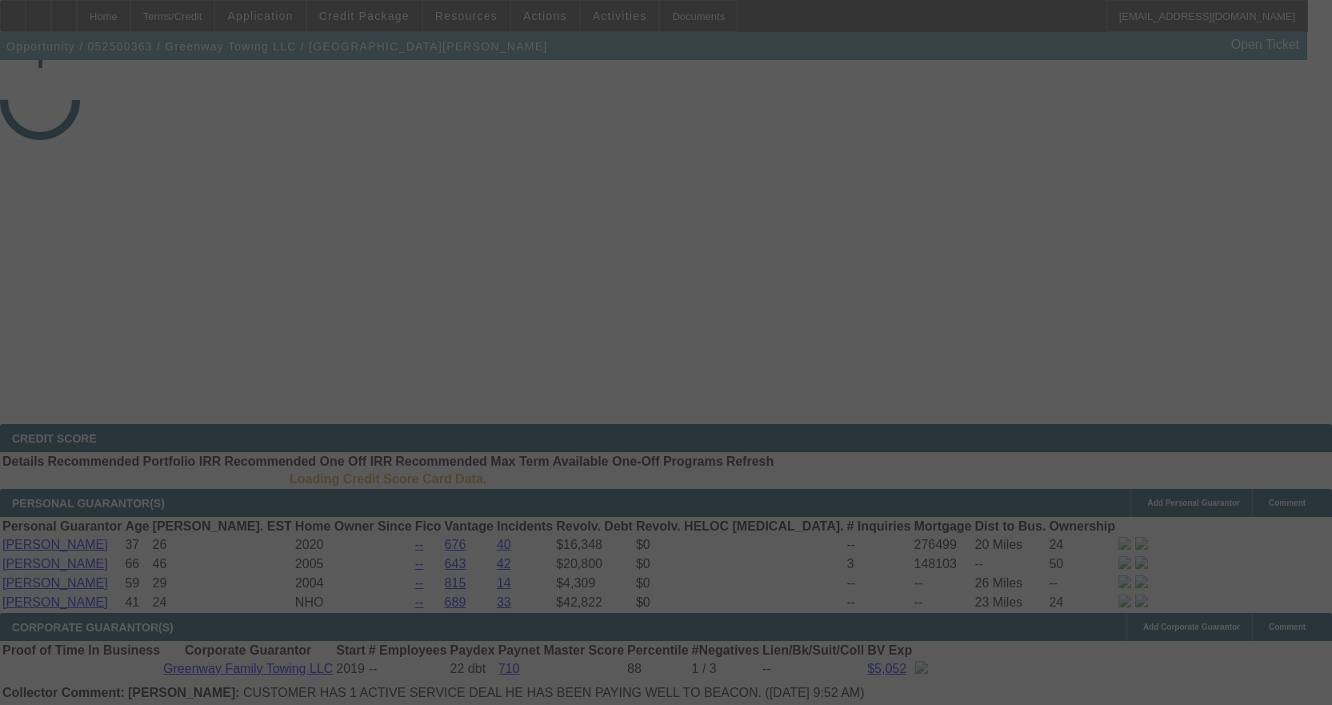
select select "4"
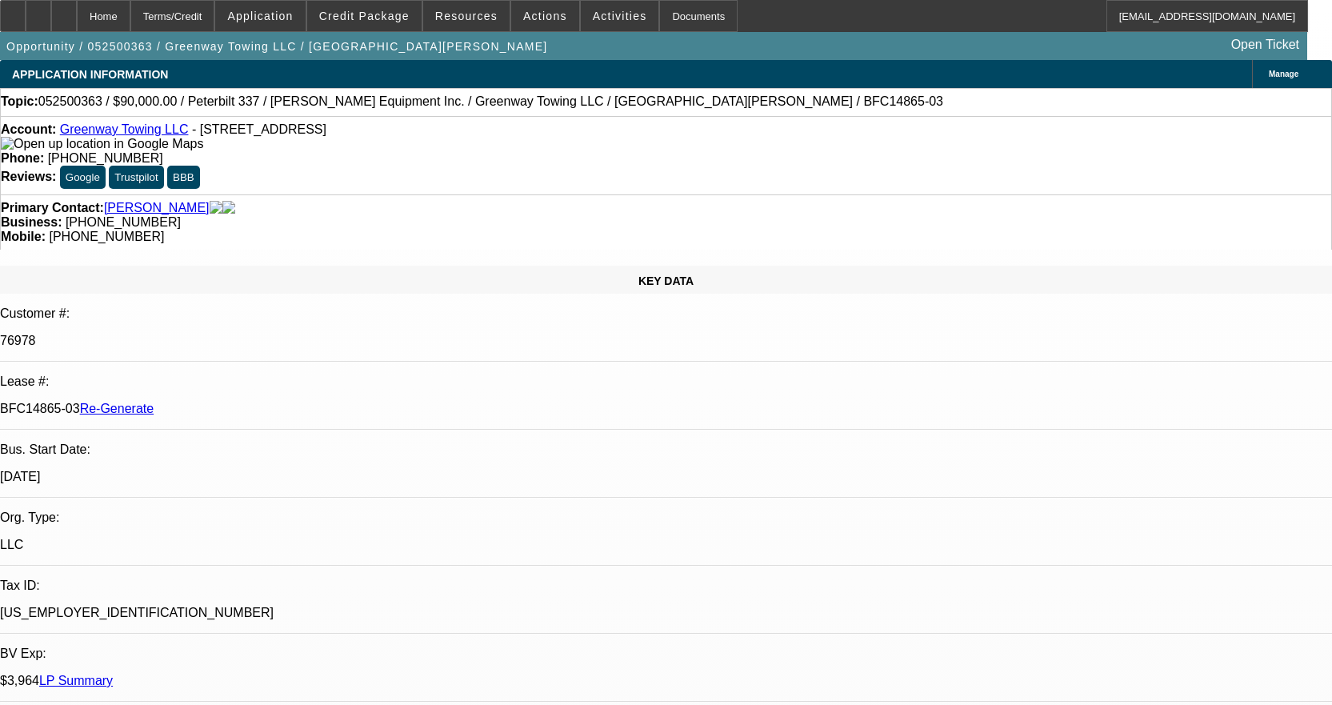
select select "0"
select select "0.1"
select select "4"
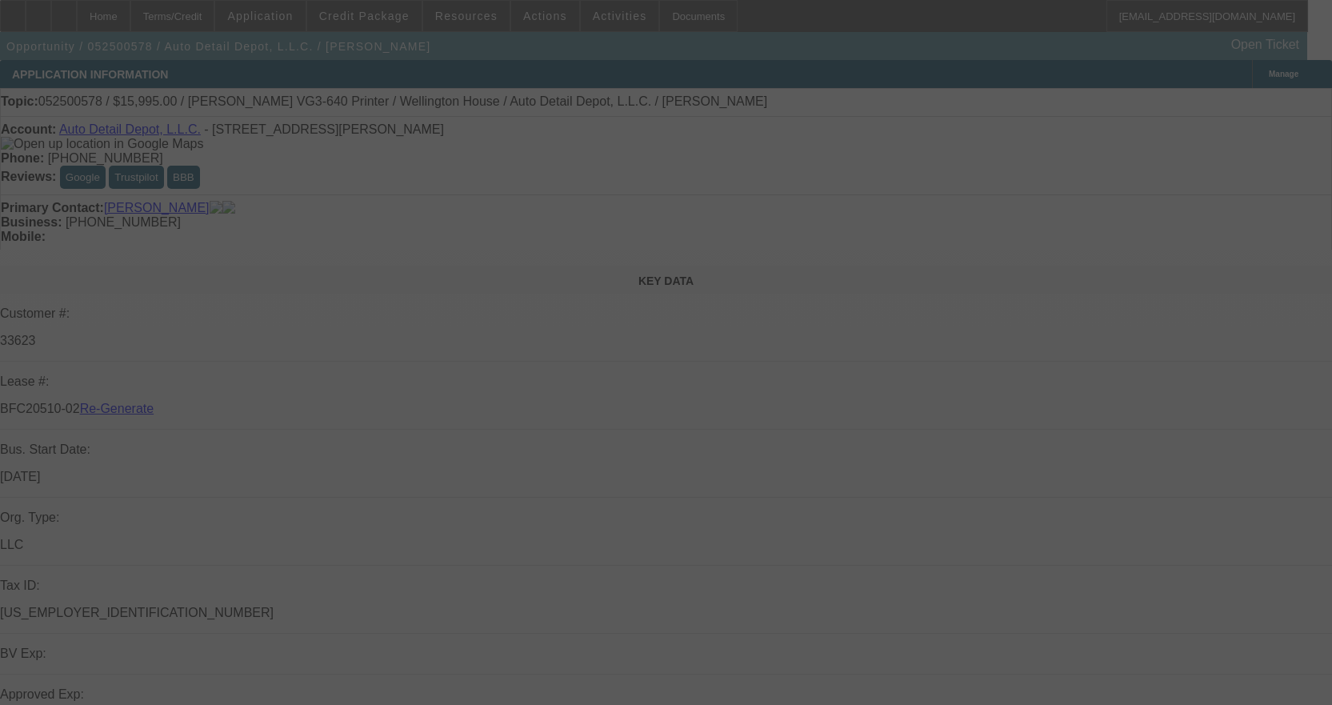
select select "3"
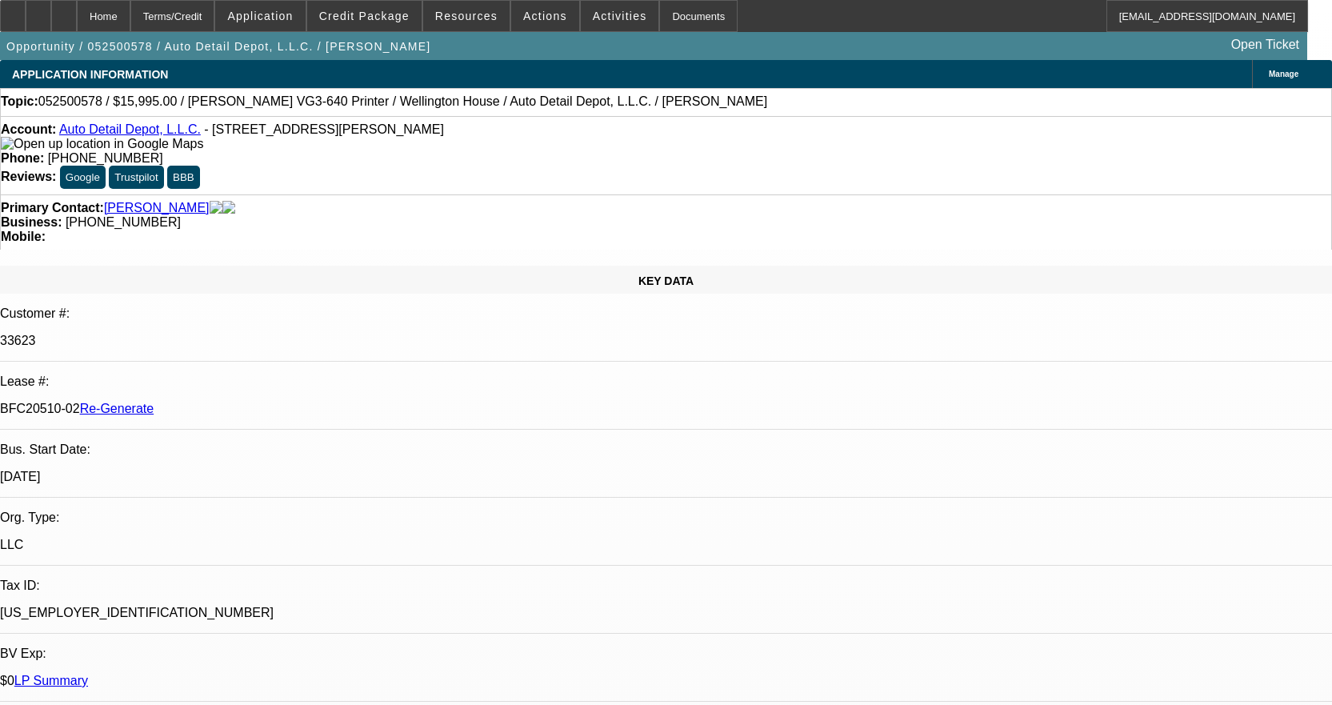
select select "0"
select select "0.1"
select select "4"
click at [533, 18] on span "Actions" at bounding box center [545, 16] width 44 height 13
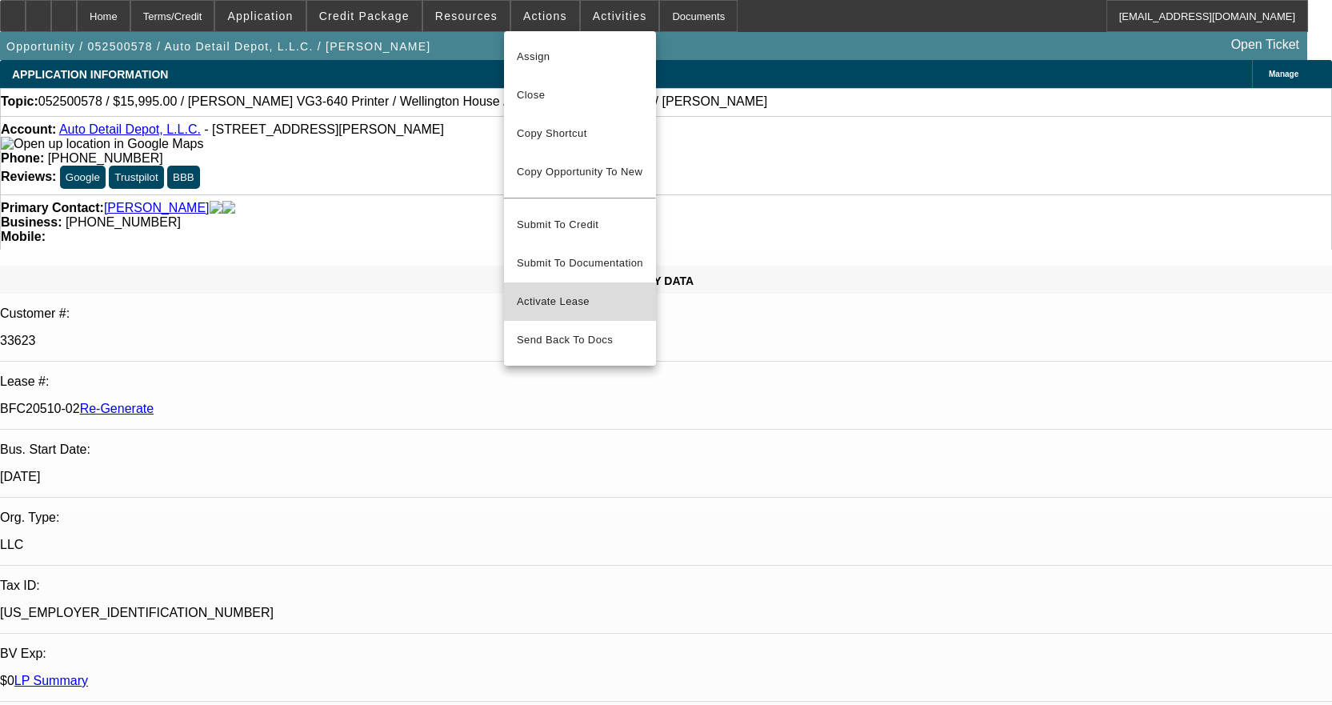
click at [566, 292] on span "Activate Lease" at bounding box center [580, 301] width 126 height 19
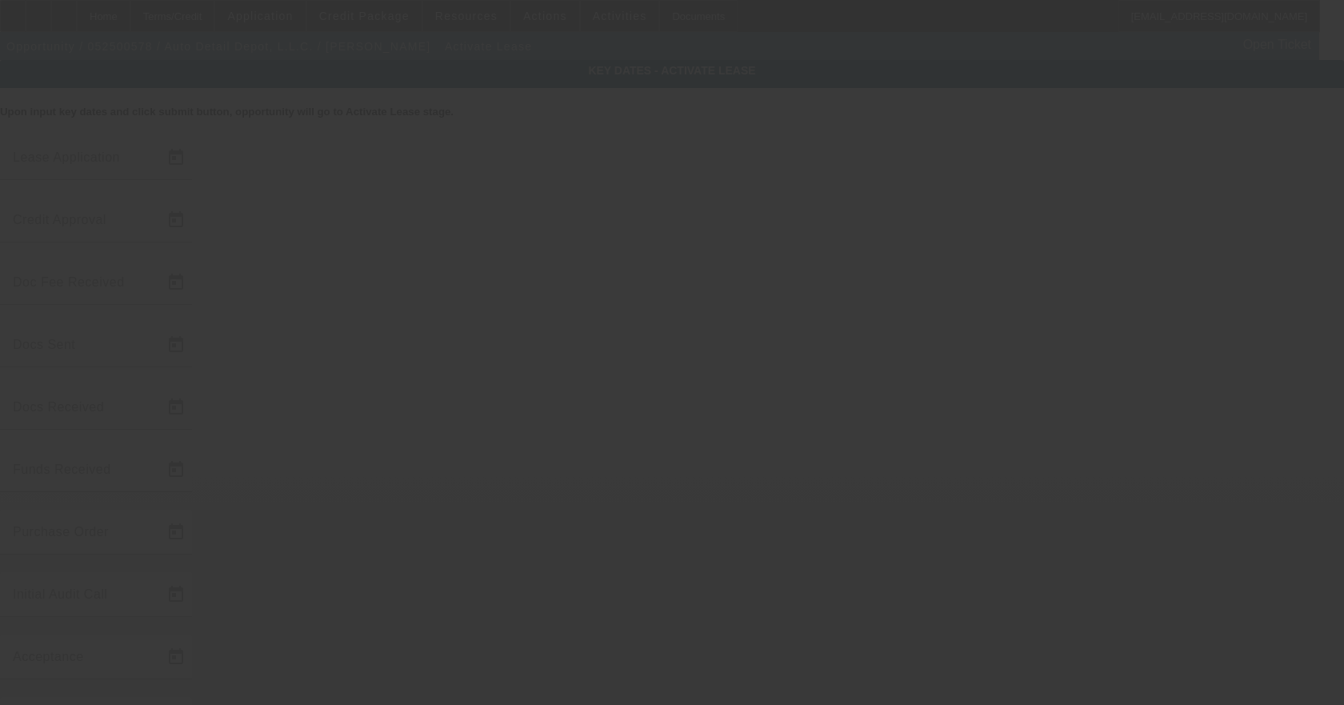
type input "5/27/2025"
type input "5/30/2025"
type input "6/19/2025"
type input "6/2/2025"
type input "6/19/2025"
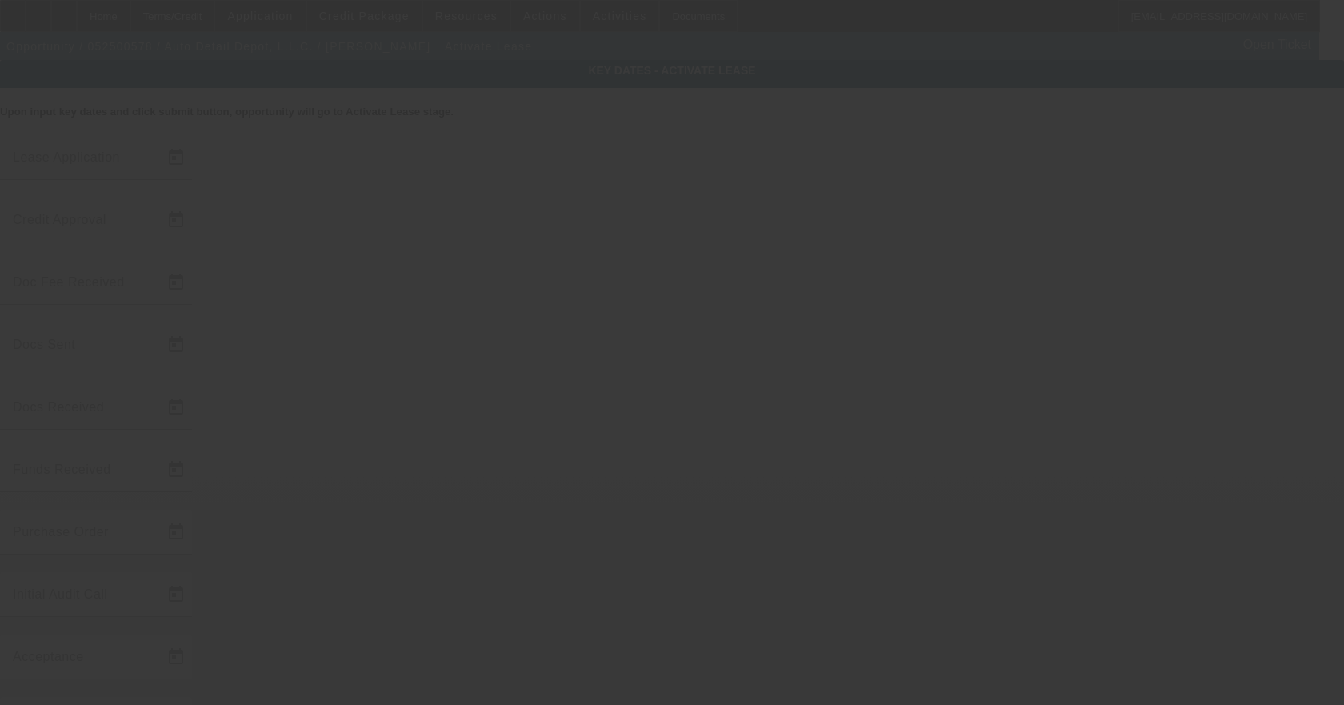
type input "6/19/2025"
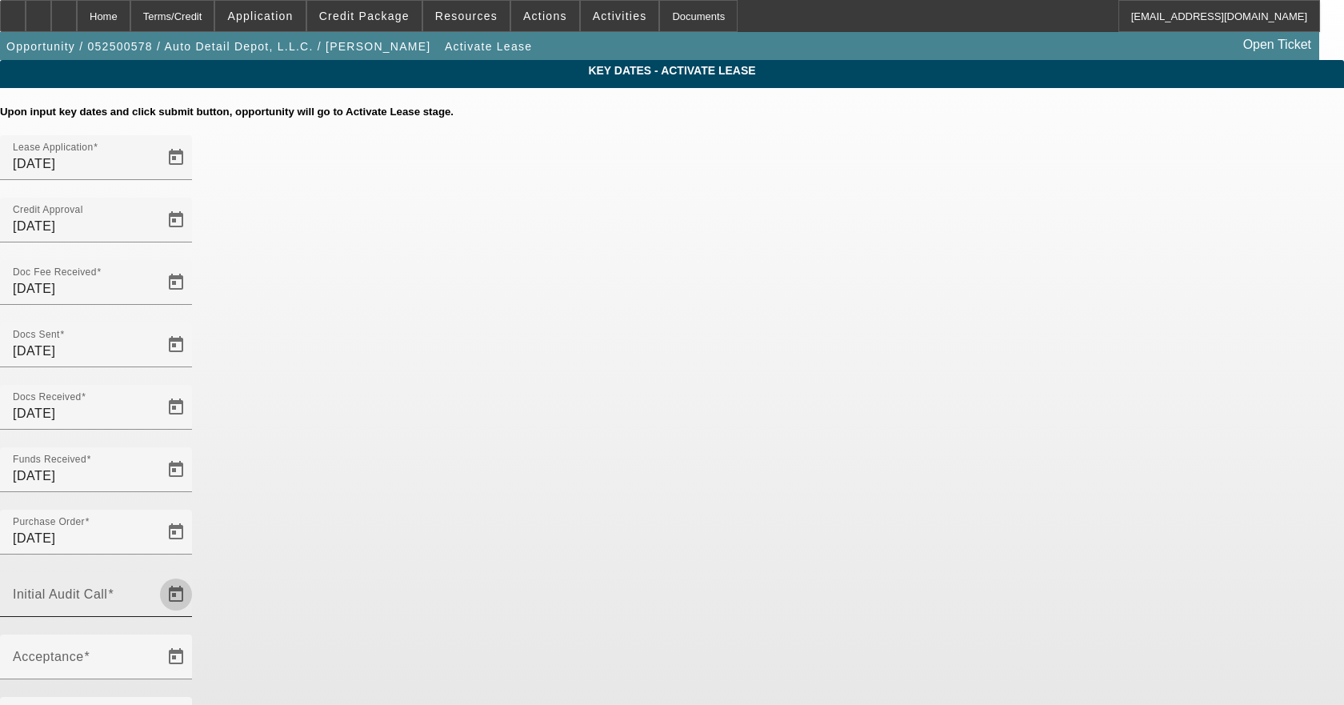
click at [195, 575] on span "Open calendar" at bounding box center [176, 594] width 38 height 38
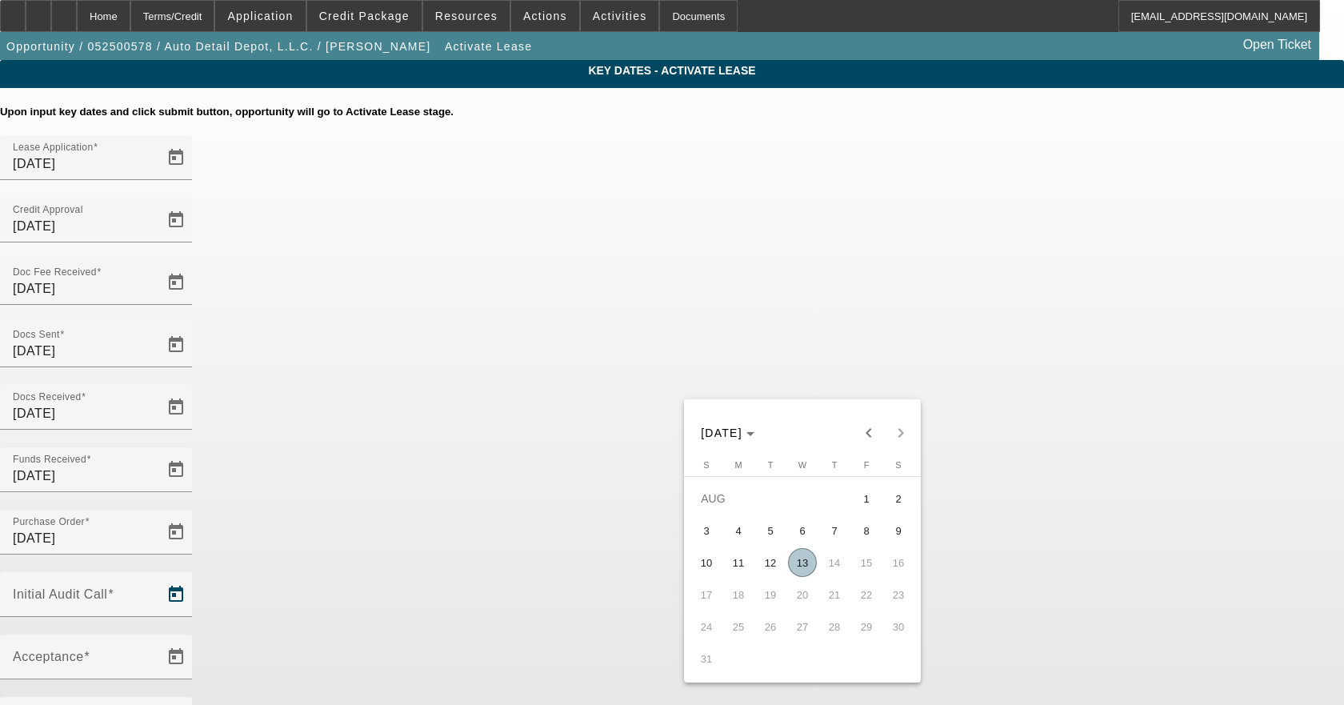
click at [798, 568] on span "13" at bounding box center [802, 562] width 29 height 29
type input "8/13/2025"
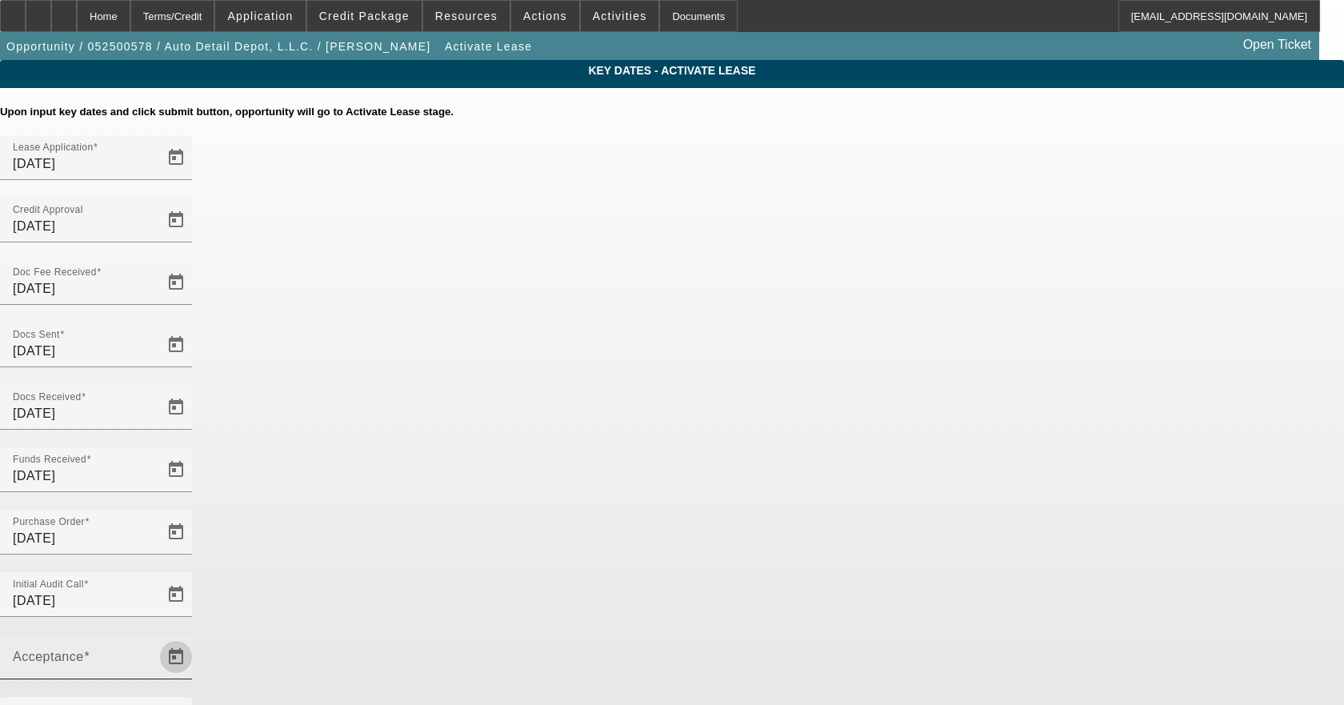
click at [195, 637] on span "Open calendar" at bounding box center [176, 656] width 38 height 38
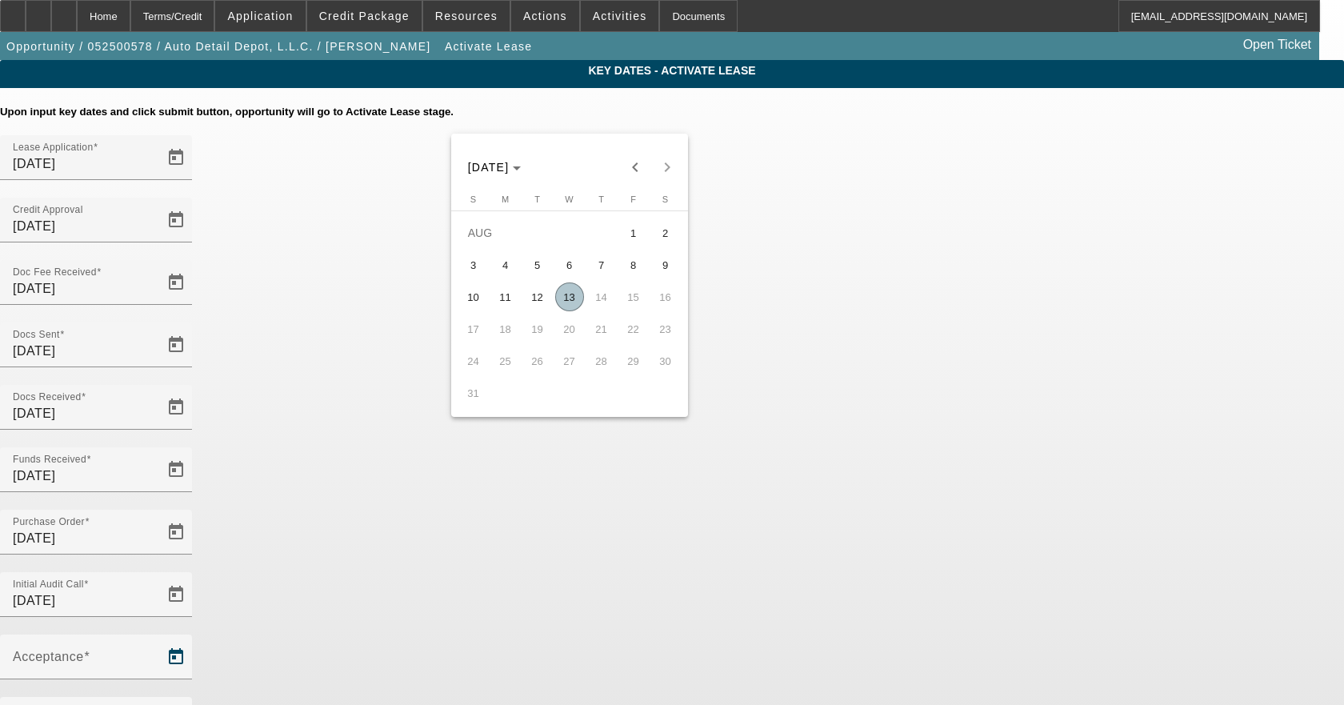
click at [566, 295] on span "13" at bounding box center [569, 296] width 29 height 29
type input "8/13/2025"
type input "9/1/2025"
type input "10/1/2025"
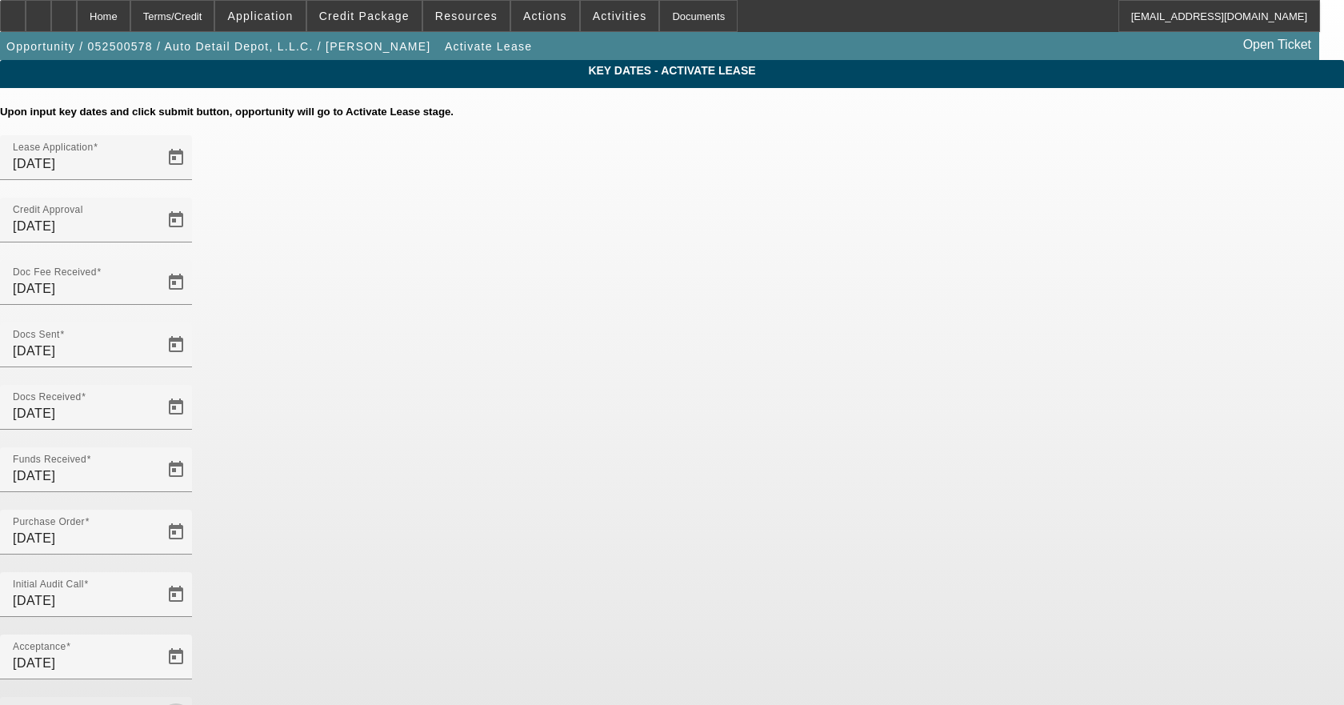
click at [195, 700] on span "Open calendar" at bounding box center [176, 719] width 38 height 38
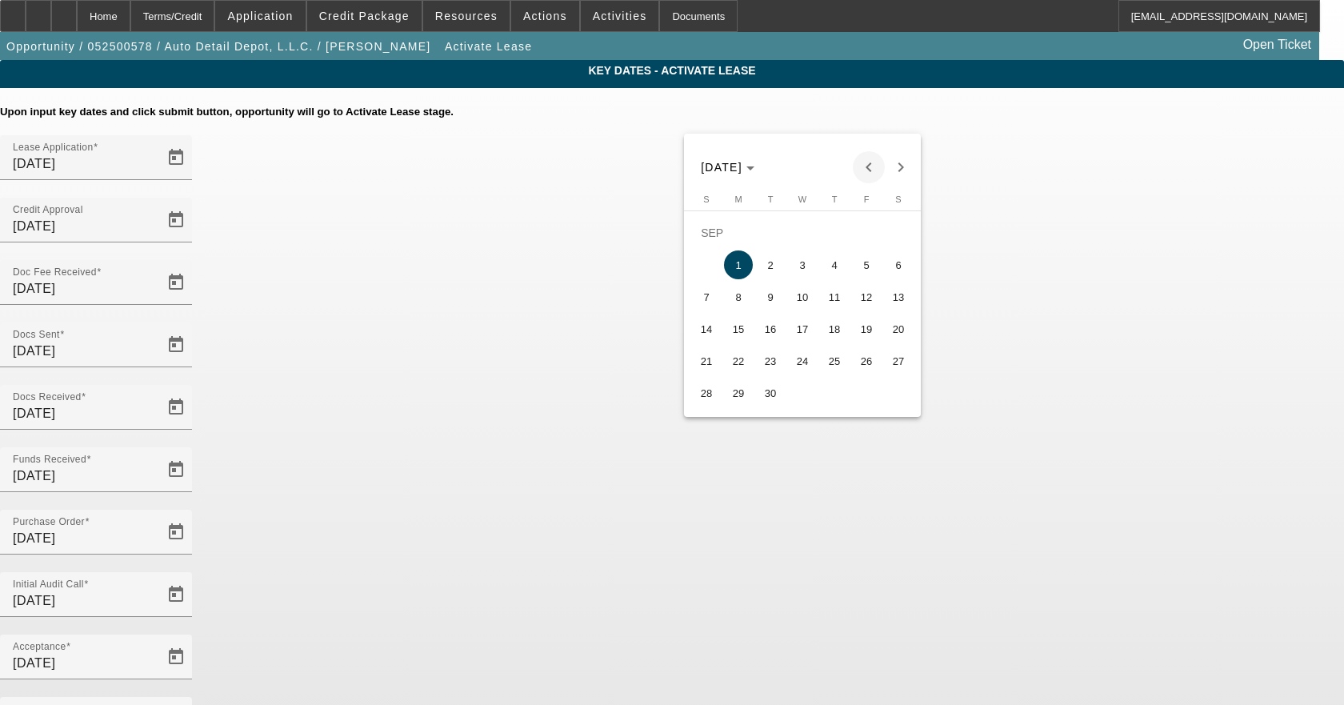
click at [864, 167] on span "Previous month" at bounding box center [869, 167] width 32 height 32
click at [863, 307] on span "15" at bounding box center [866, 296] width 29 height 29
type input "8/15/2025"
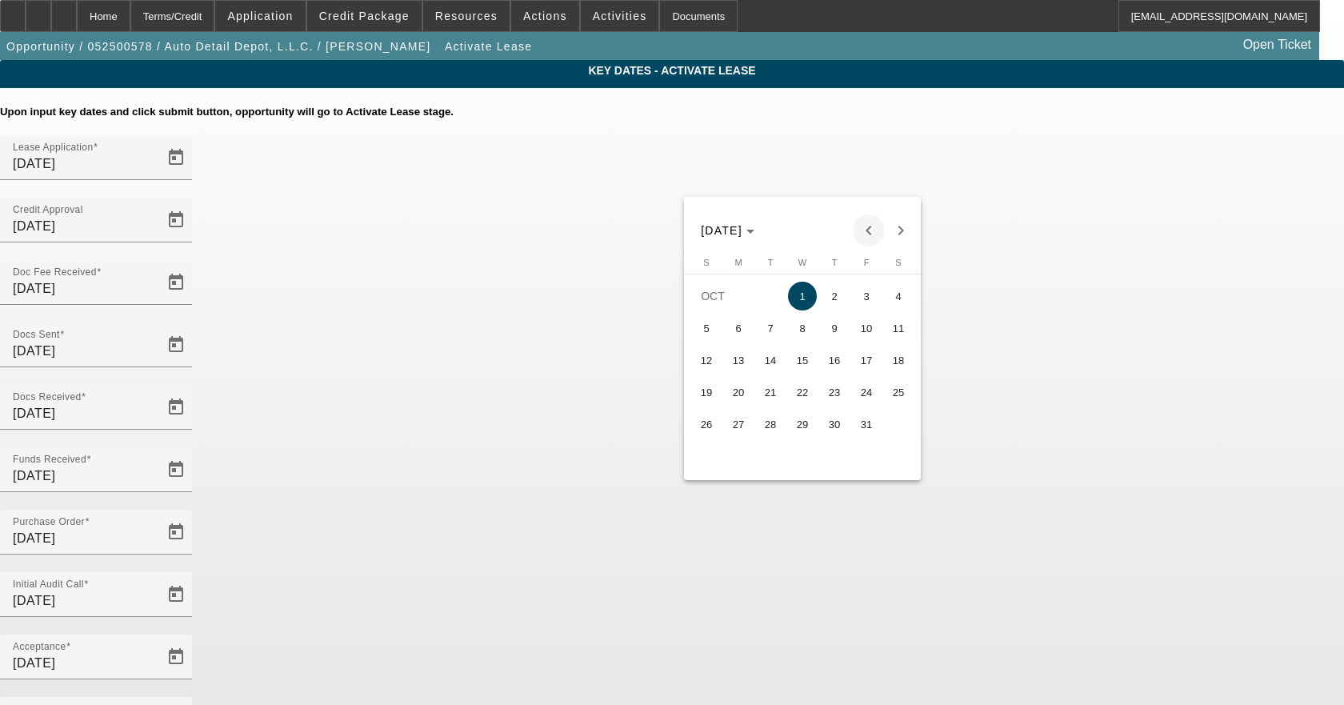
click at [872, 225] on span "Previous month" at bounding box center [869, 230] width 32 height 32
click at [740, 402] on span "15" at bounding box center [738, 392] width 29 height 29
type input "9/15/2025"
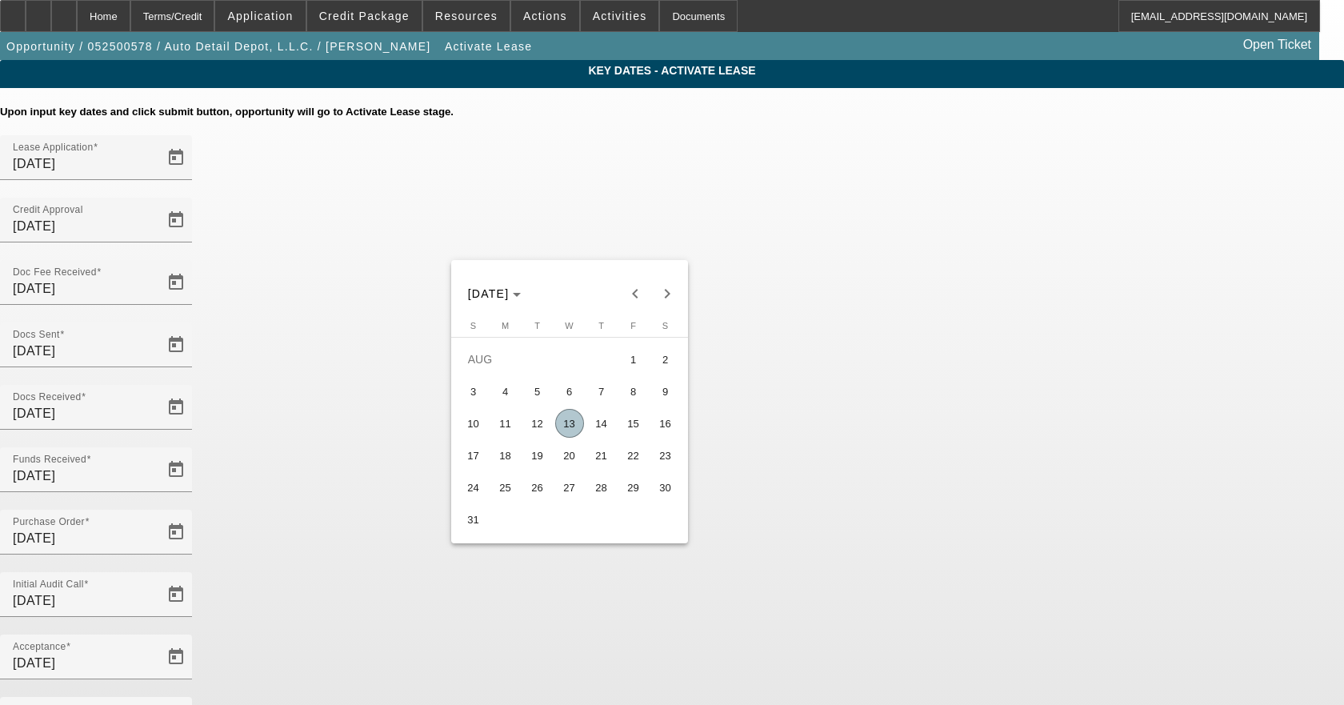
click at [636, 430] on span "15" at bounding box center [633, 423] width 29 height 29
type input "8/15/2025"
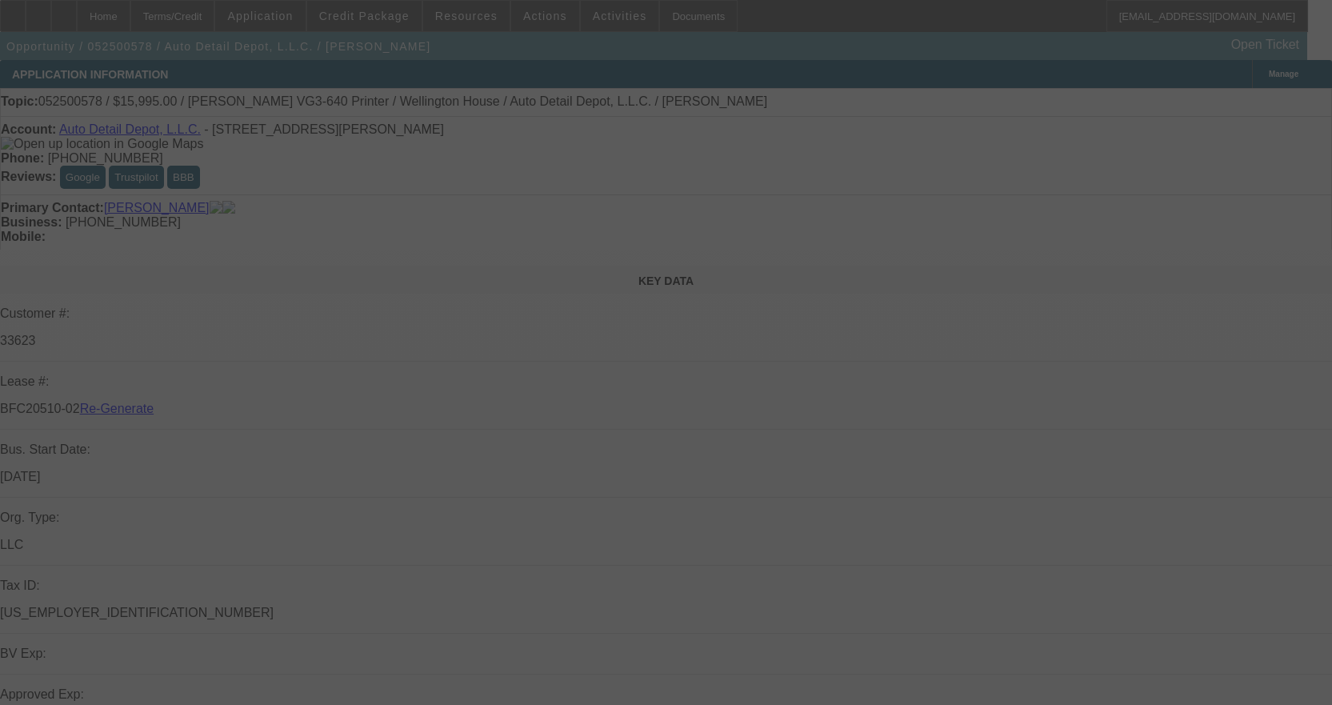
select select "4"
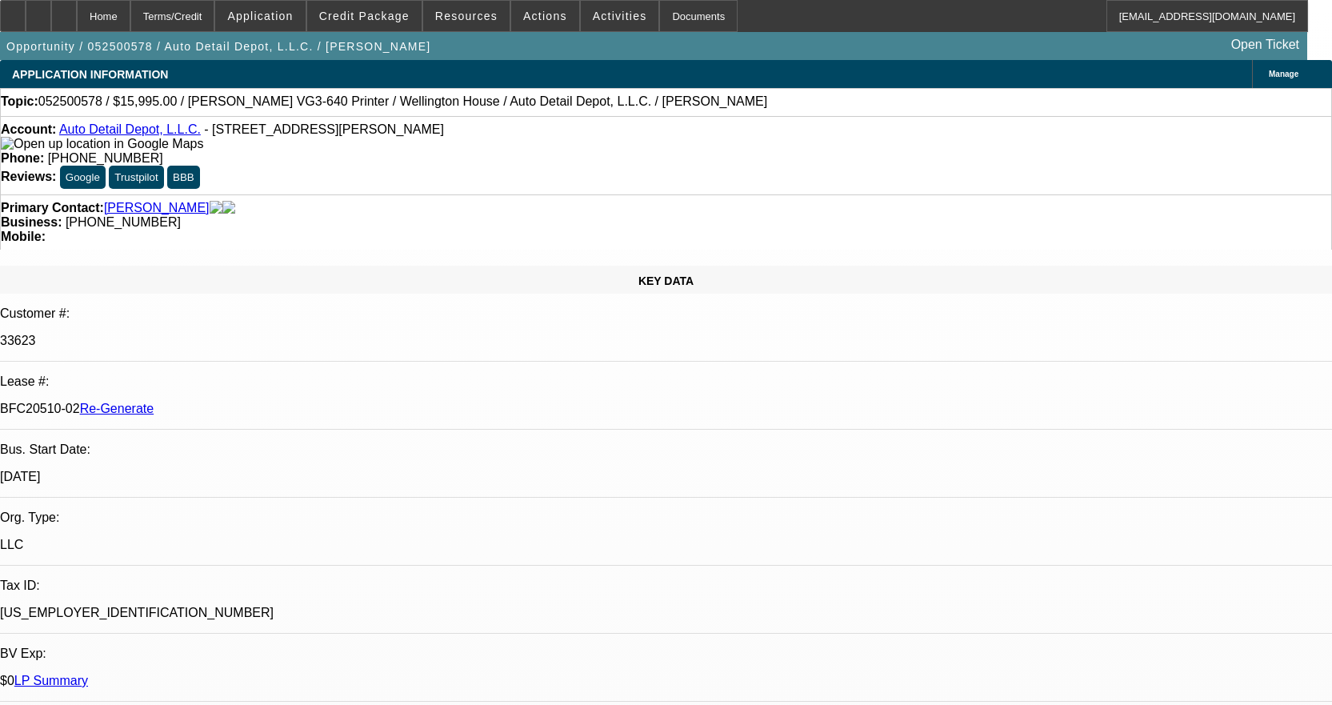
select select "0"
select select "0.1"
select select "4"
click at [401, 21] on span "Credit Package" at bounding box center [364, 16] width 90 height 13
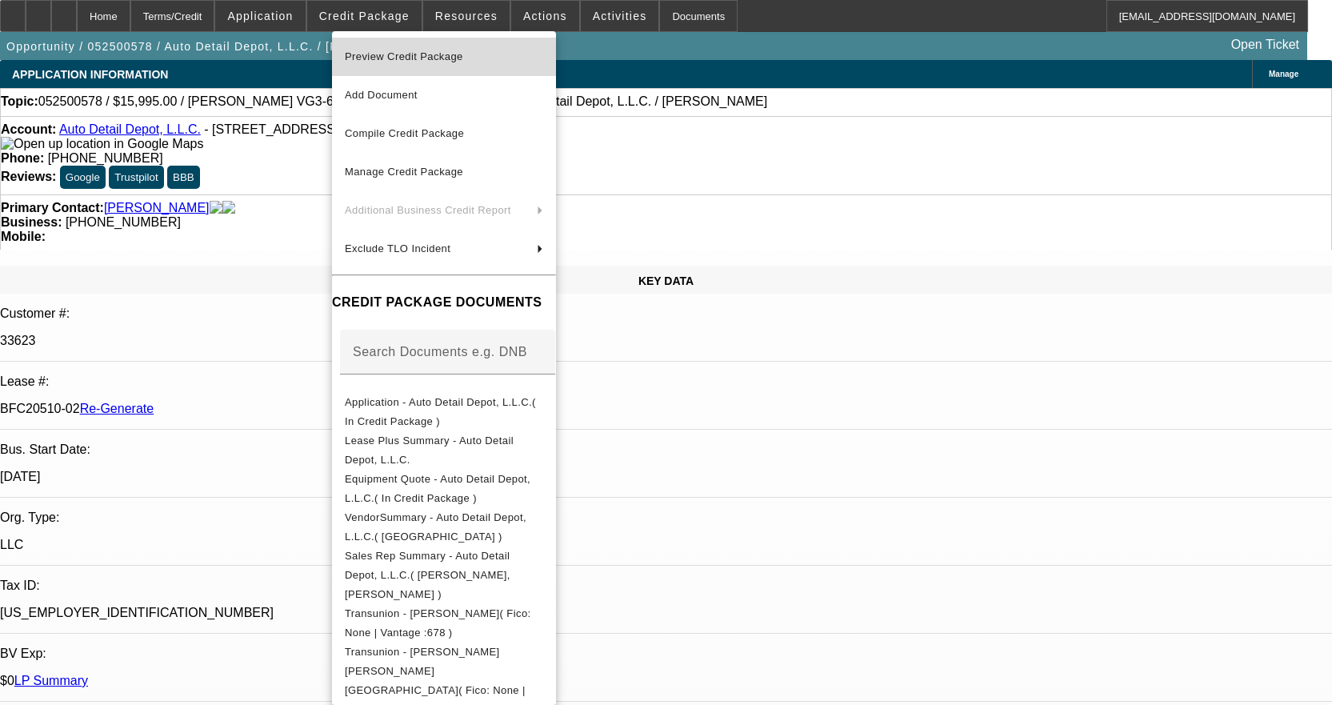
click at [409, 50] on span "Preview Credit Package" at bounding box center [444, 56] width 198 height 19
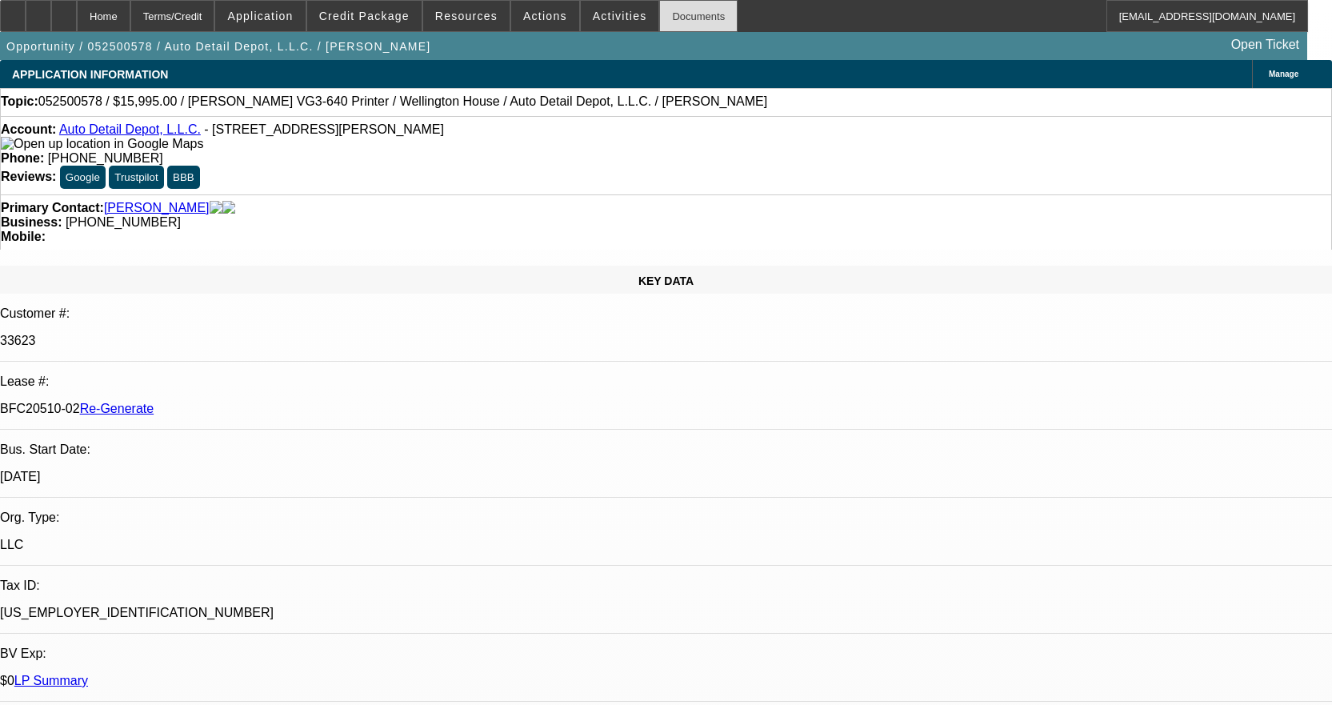
click at [659, 15] on div "Documents" at bounding box center [698, 16] width 78 height 32
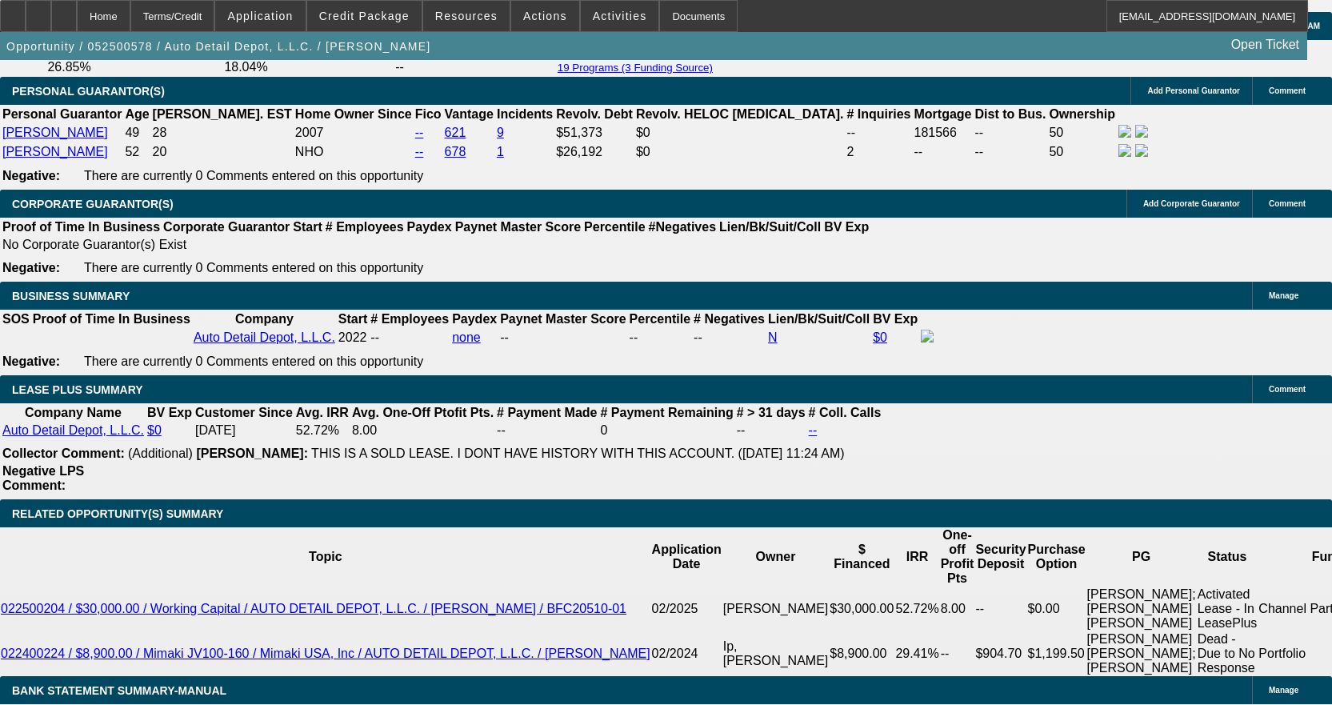
scroll to position [2719, 0]
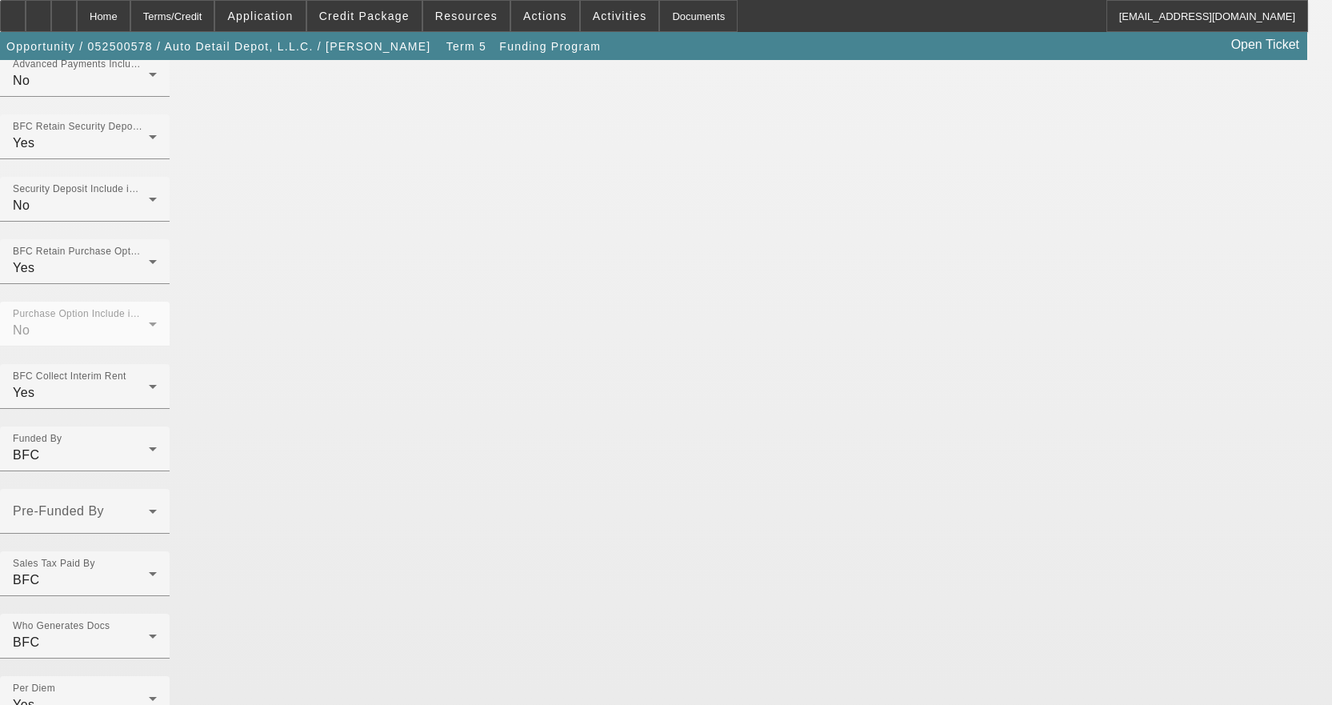
scroll to position [1169, 0]
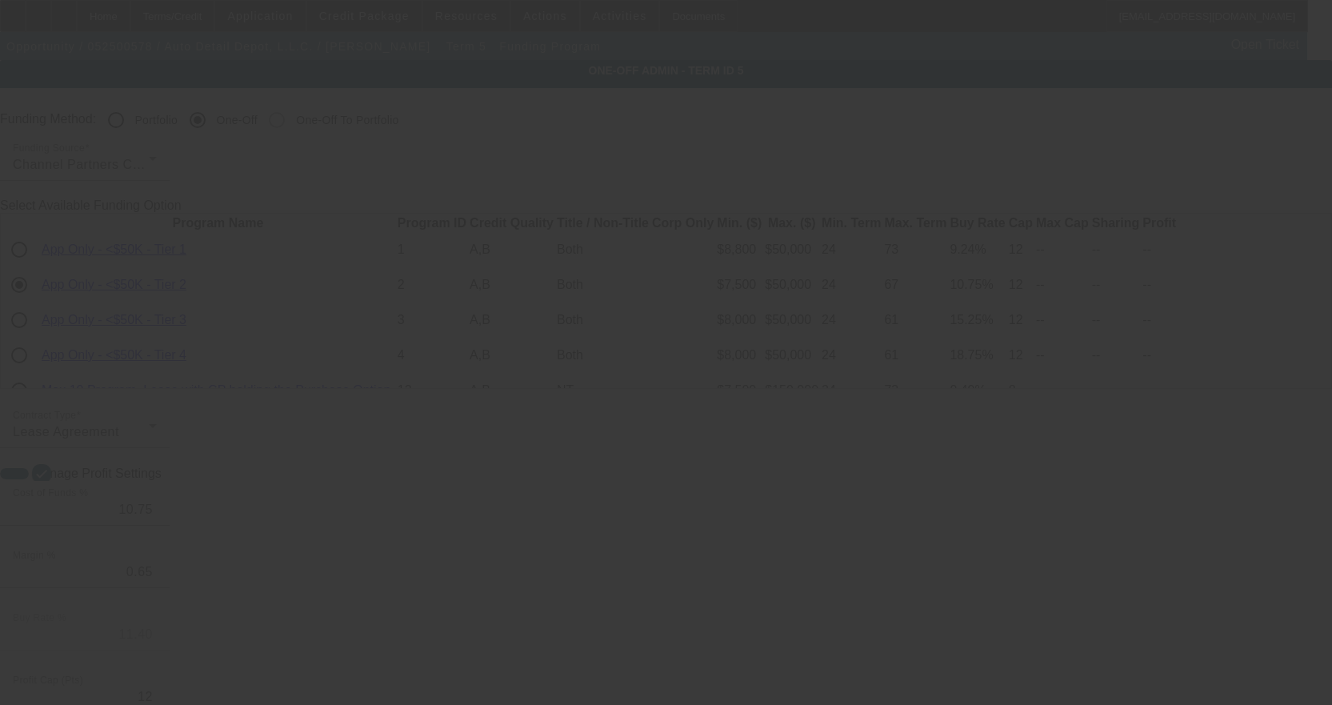
radio input "true"
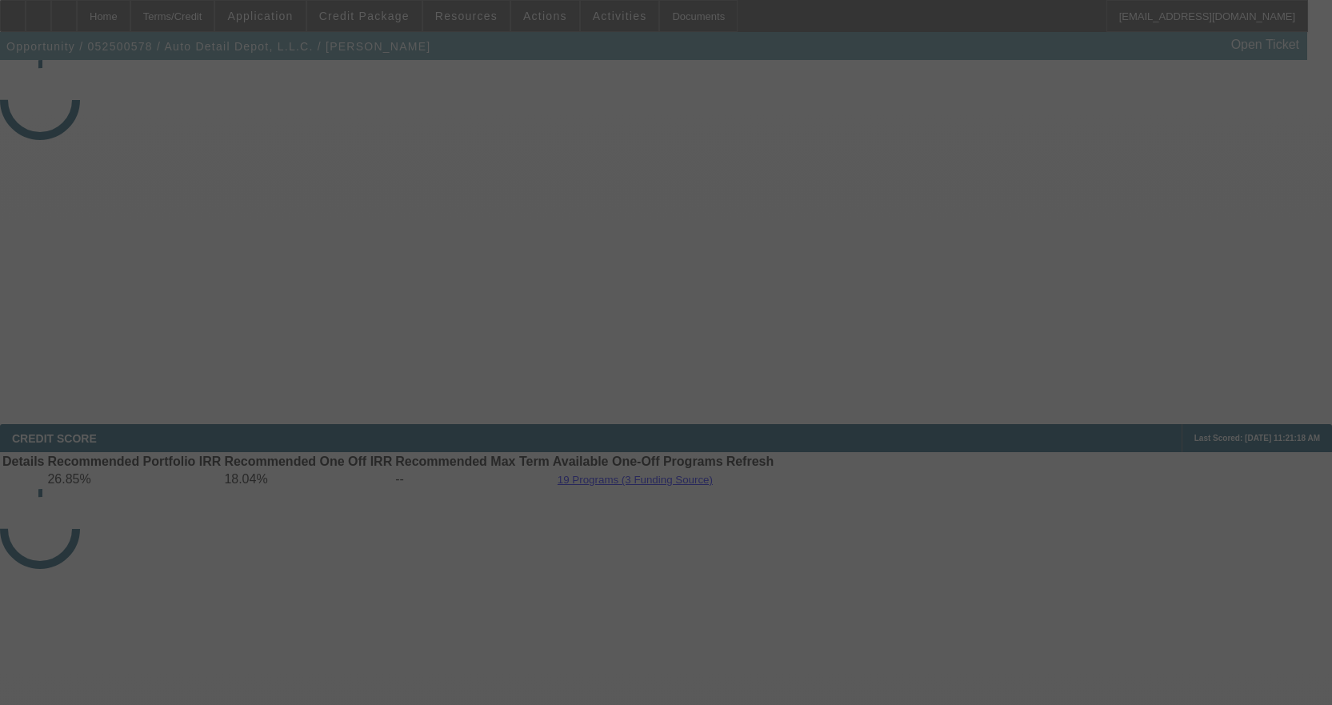
select select "4"
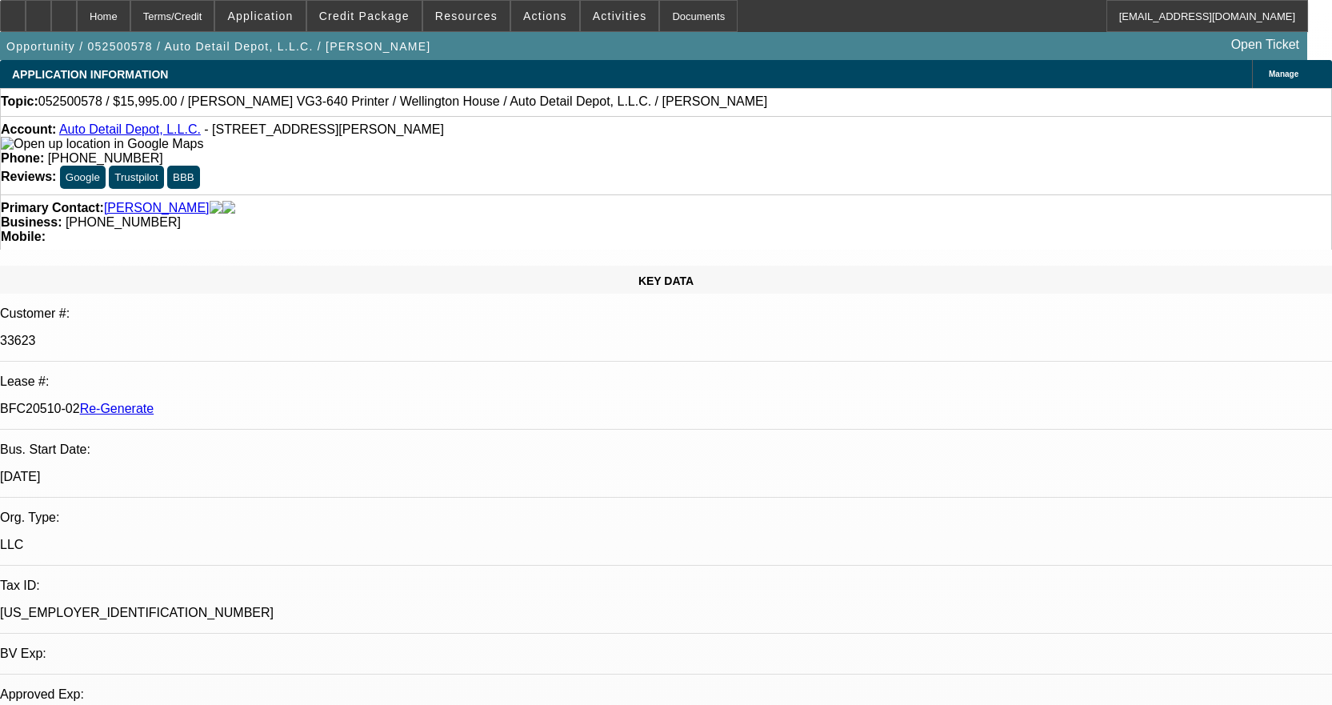
select select "0"
select select "0.1"
select select "4"
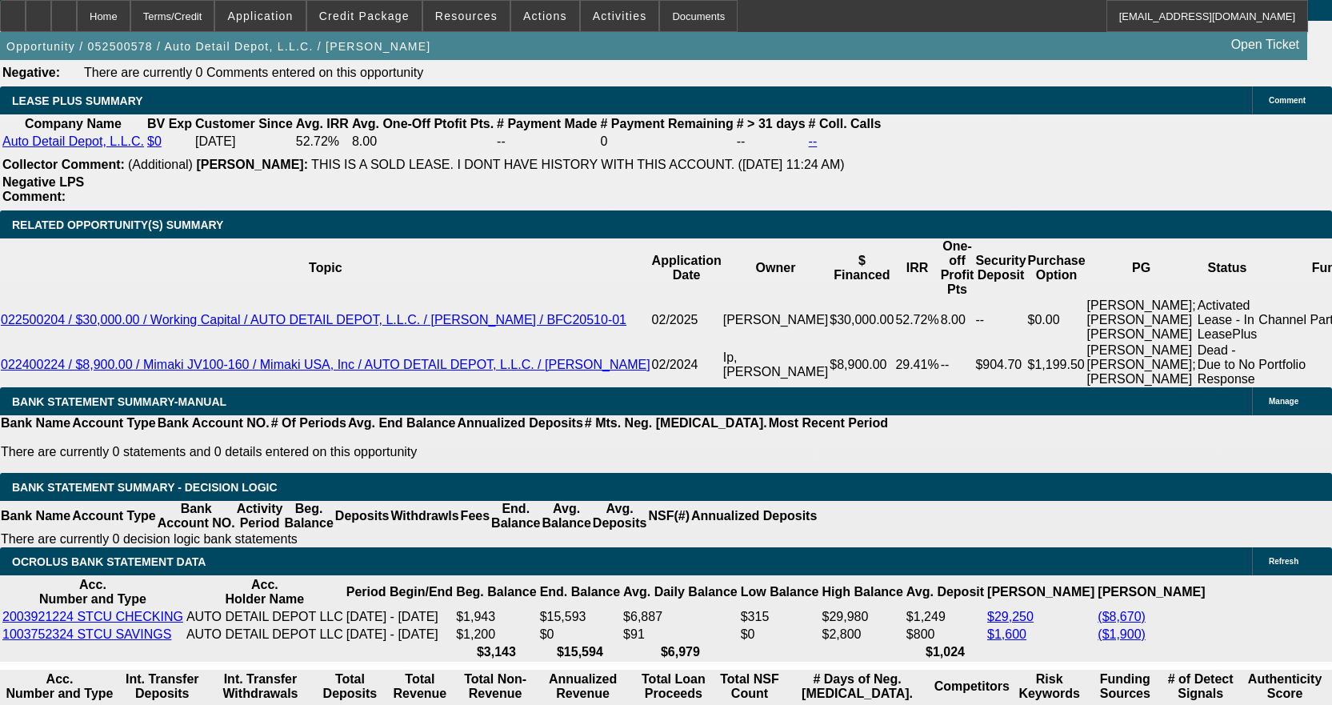
scroll to position [2799, 0]
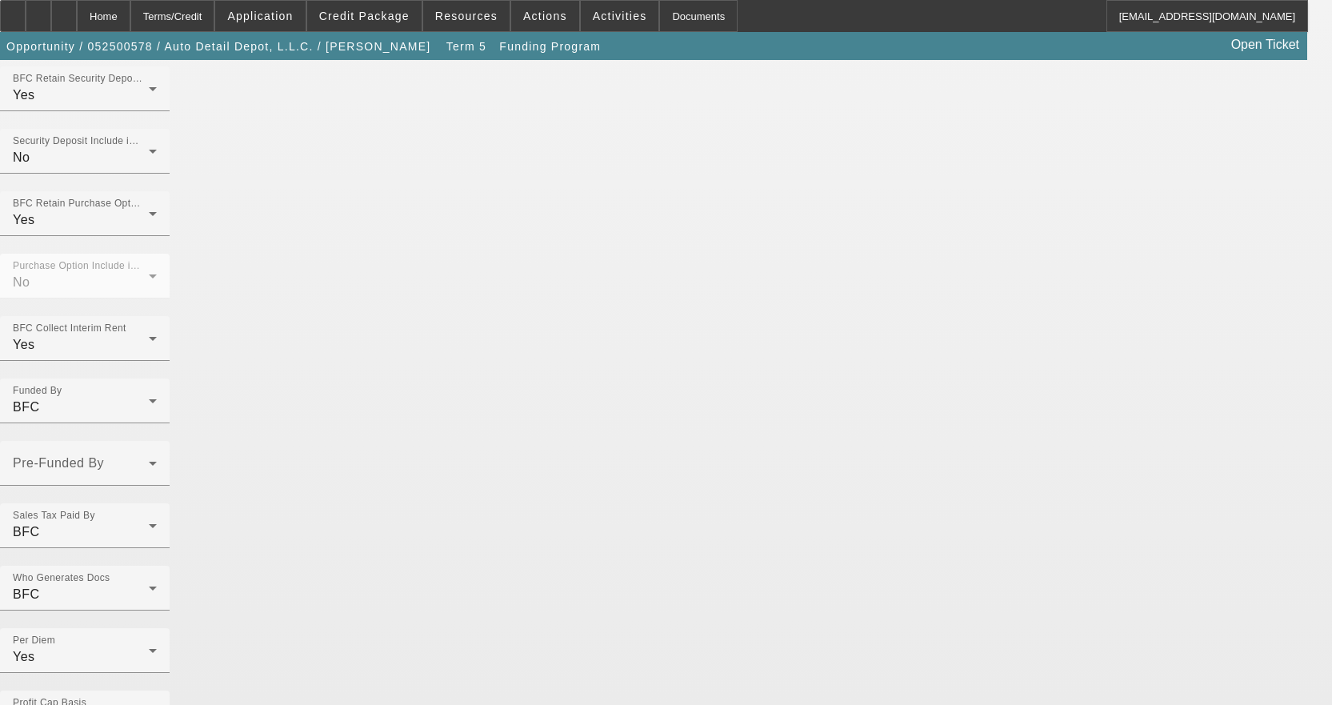
scroll to position [1161, 0]
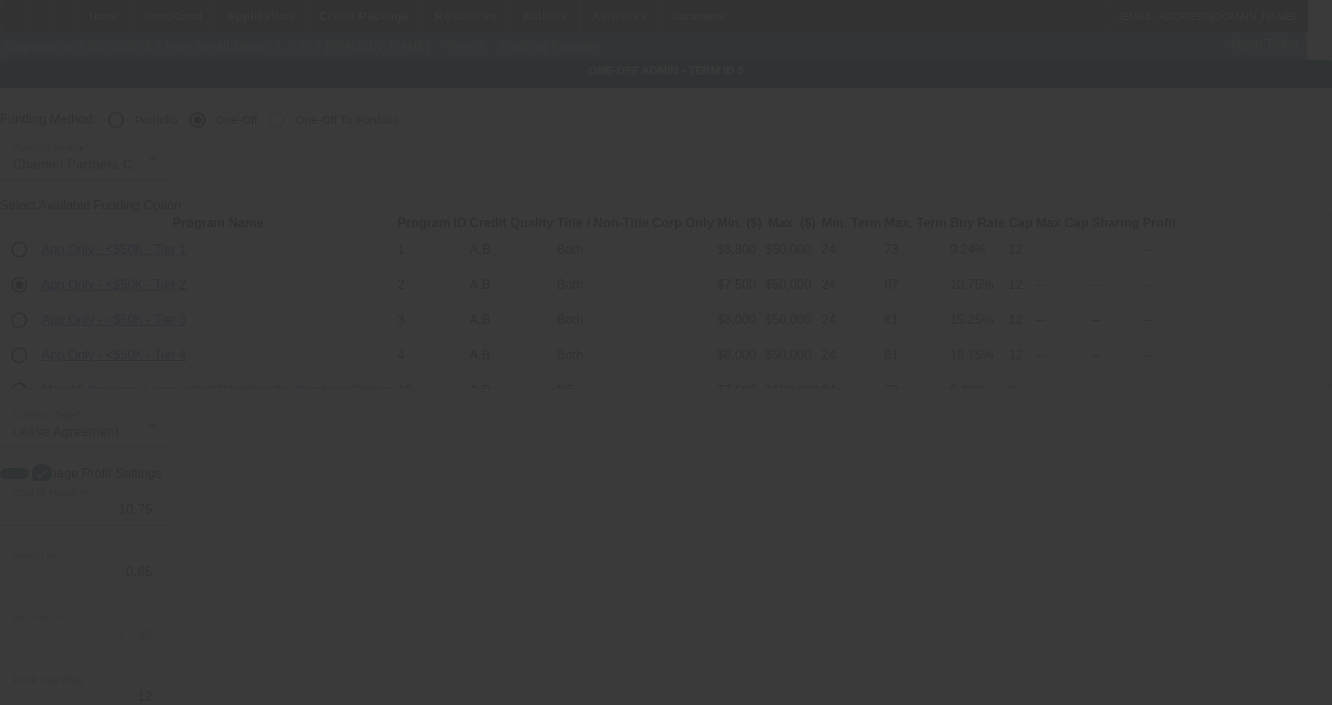
radio input "true"
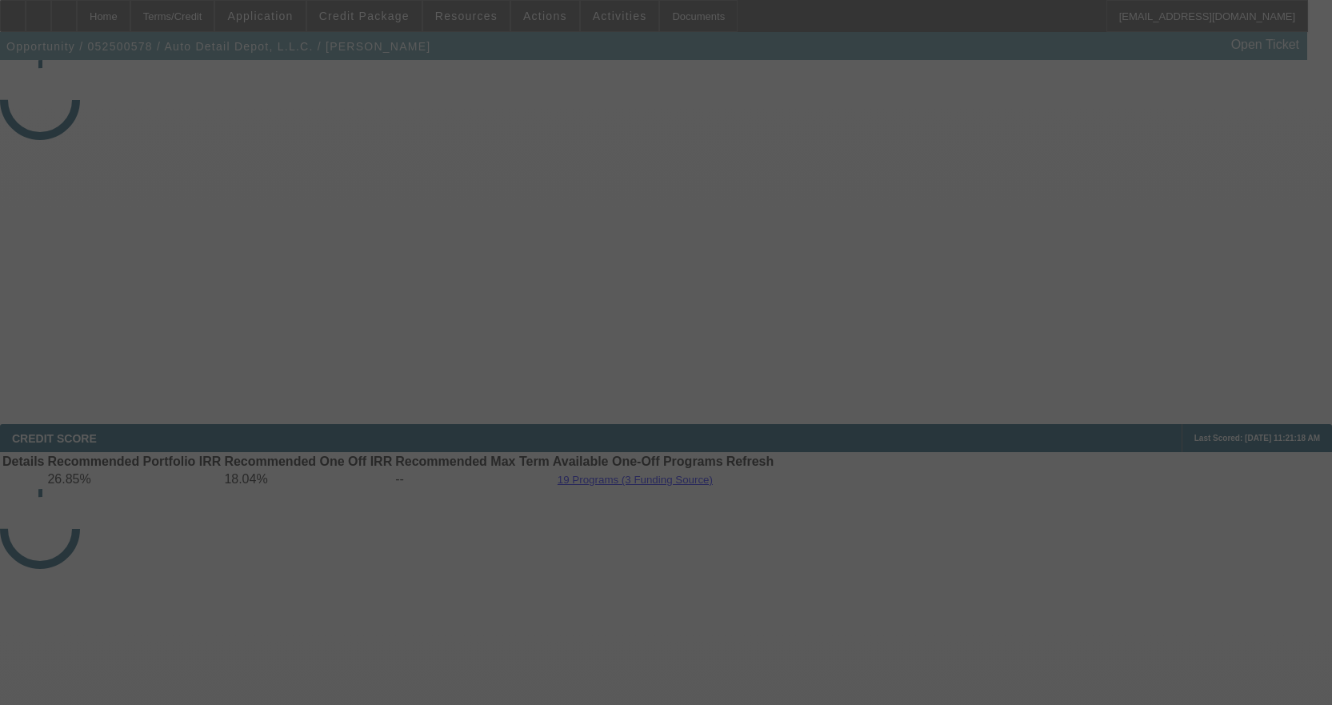
select select "4"
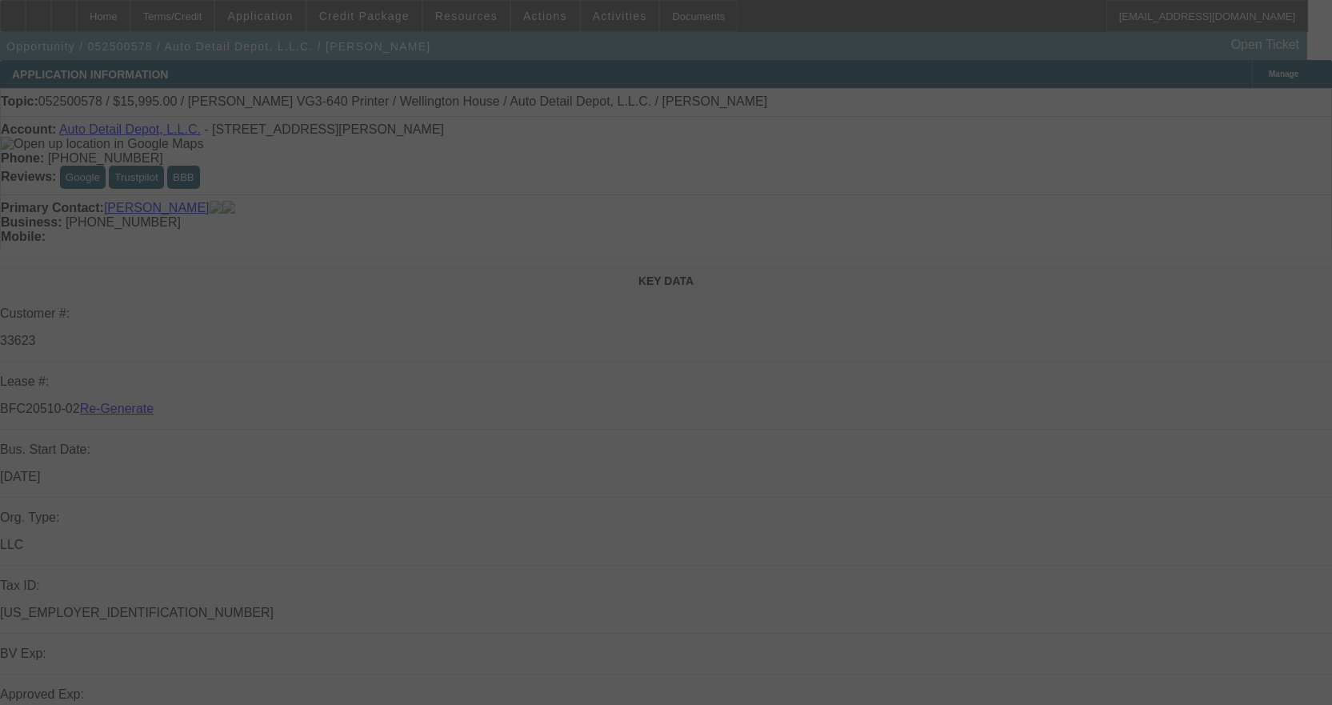
select select "0"
select select "0.1"
select select "4"
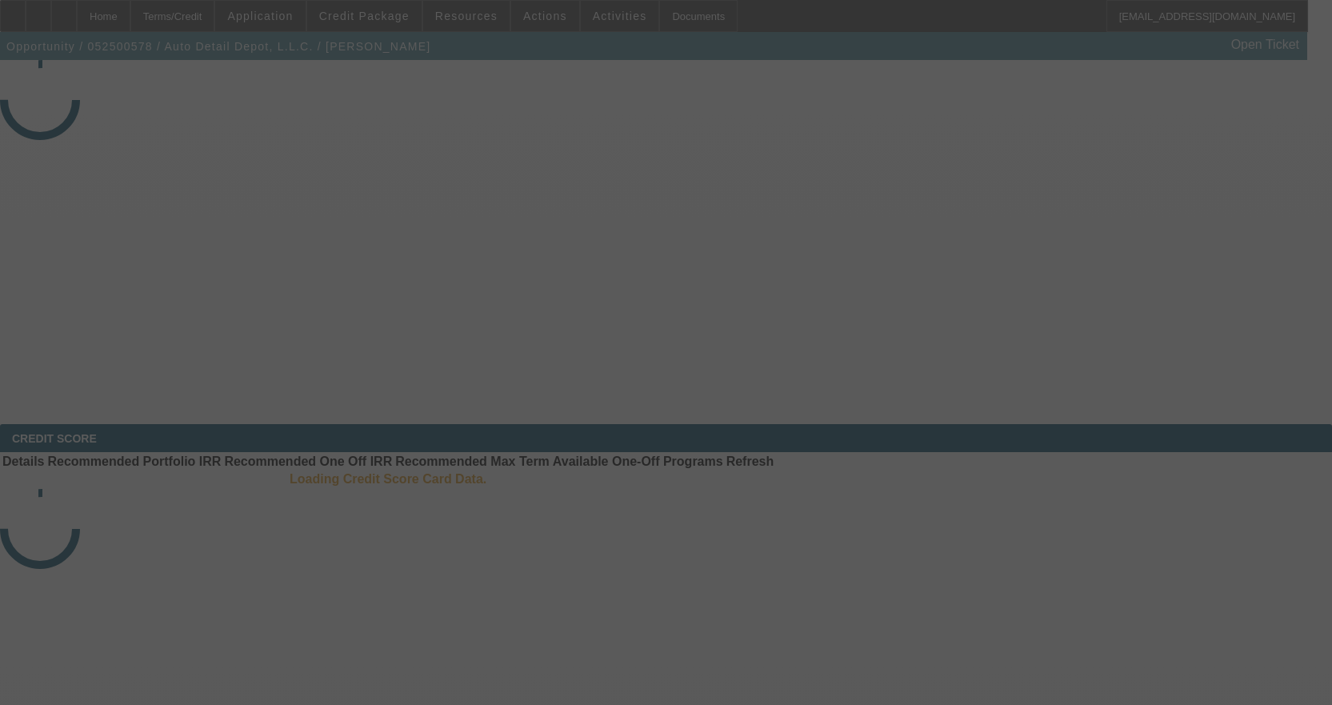
select select "4"
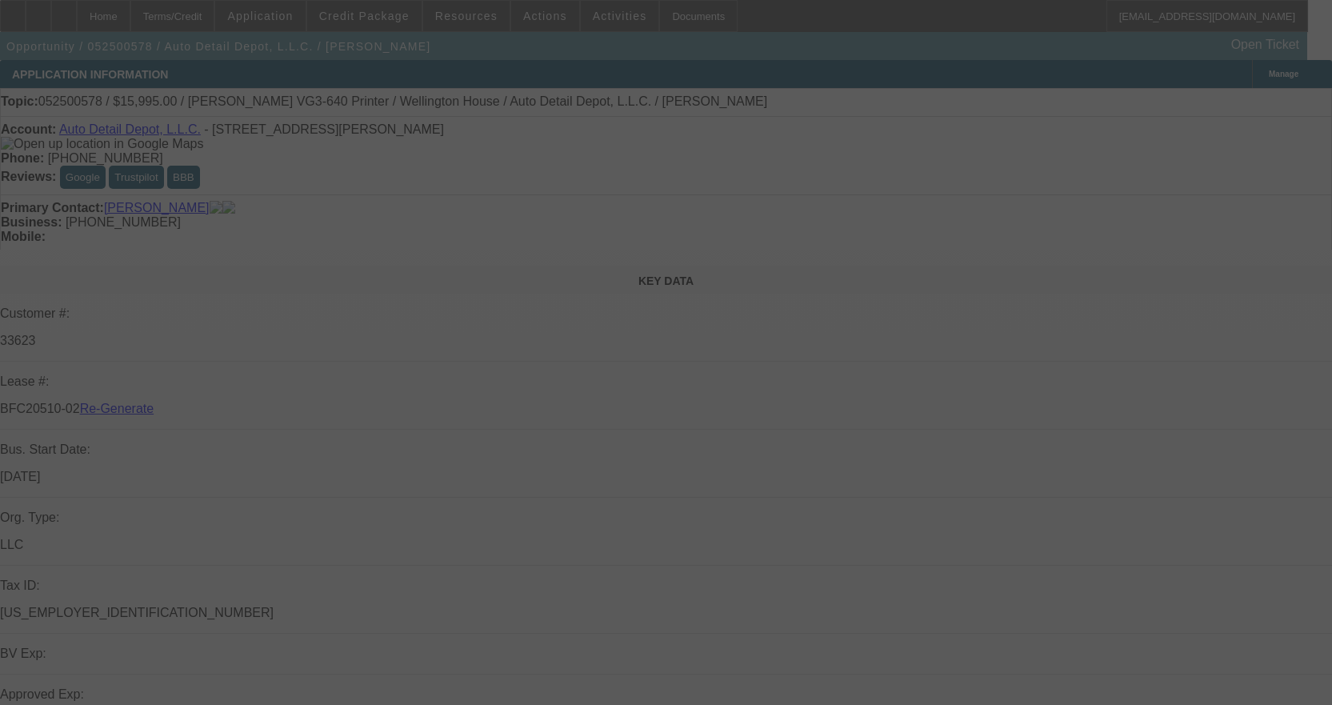
select select "0"
select select "0.1"
select select "4"
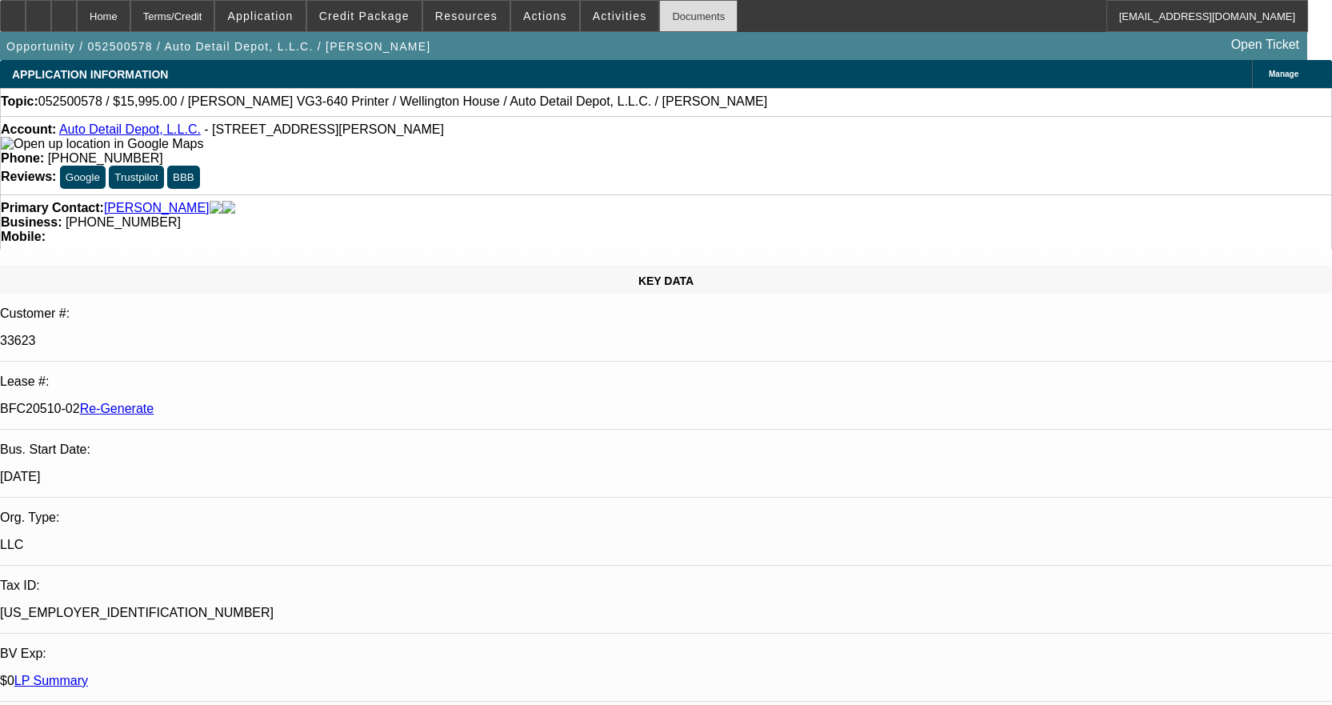
click at [685, 13] on div "Documents" at bounding box center [698, 16] width 78 height 32
click at [690, 19] on div "Documents" at bounding box center [698, 16] width 78 height 32
